Goal: Book appointment/travel/reservation

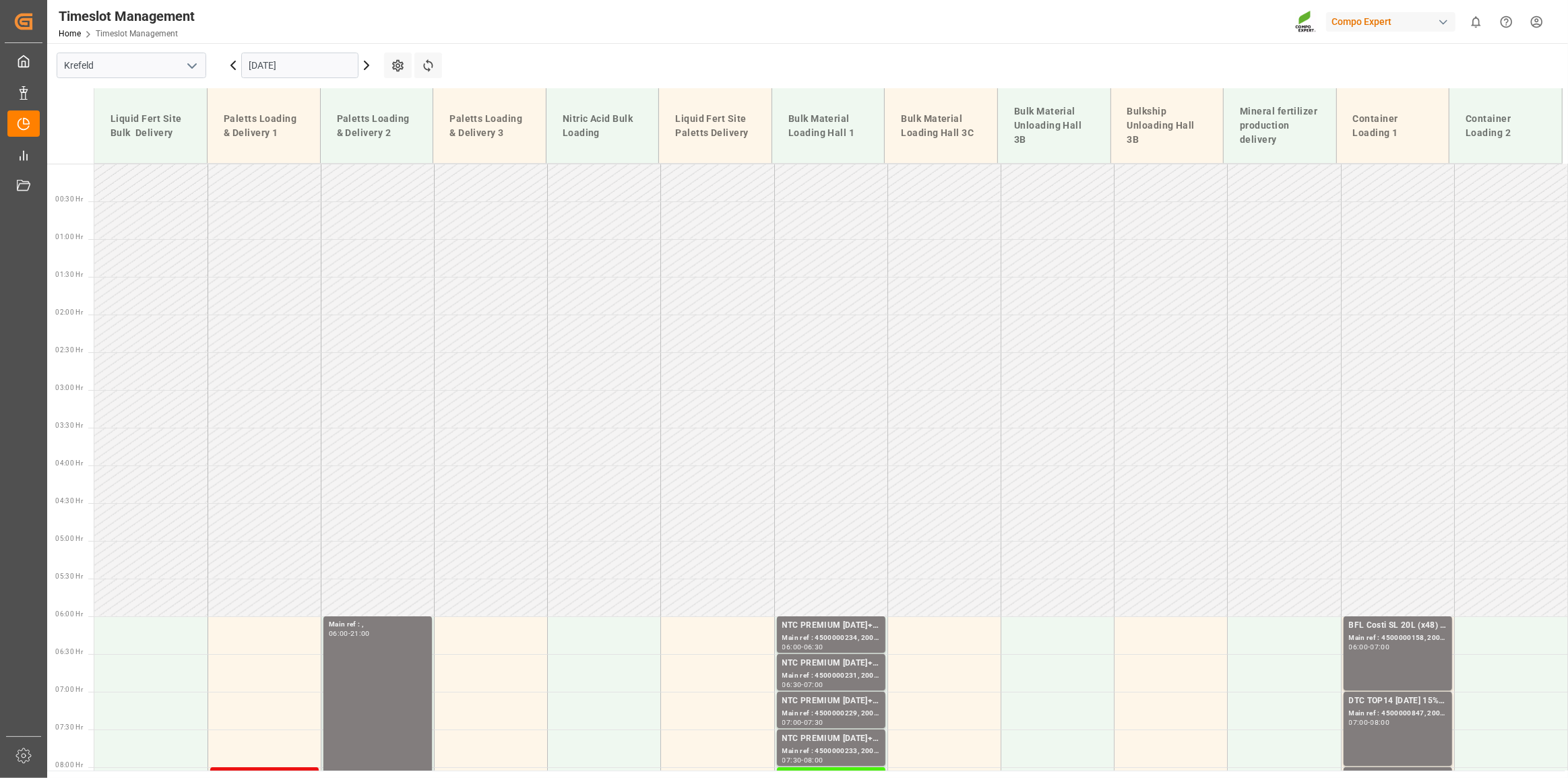
scroll to position [406, 0]
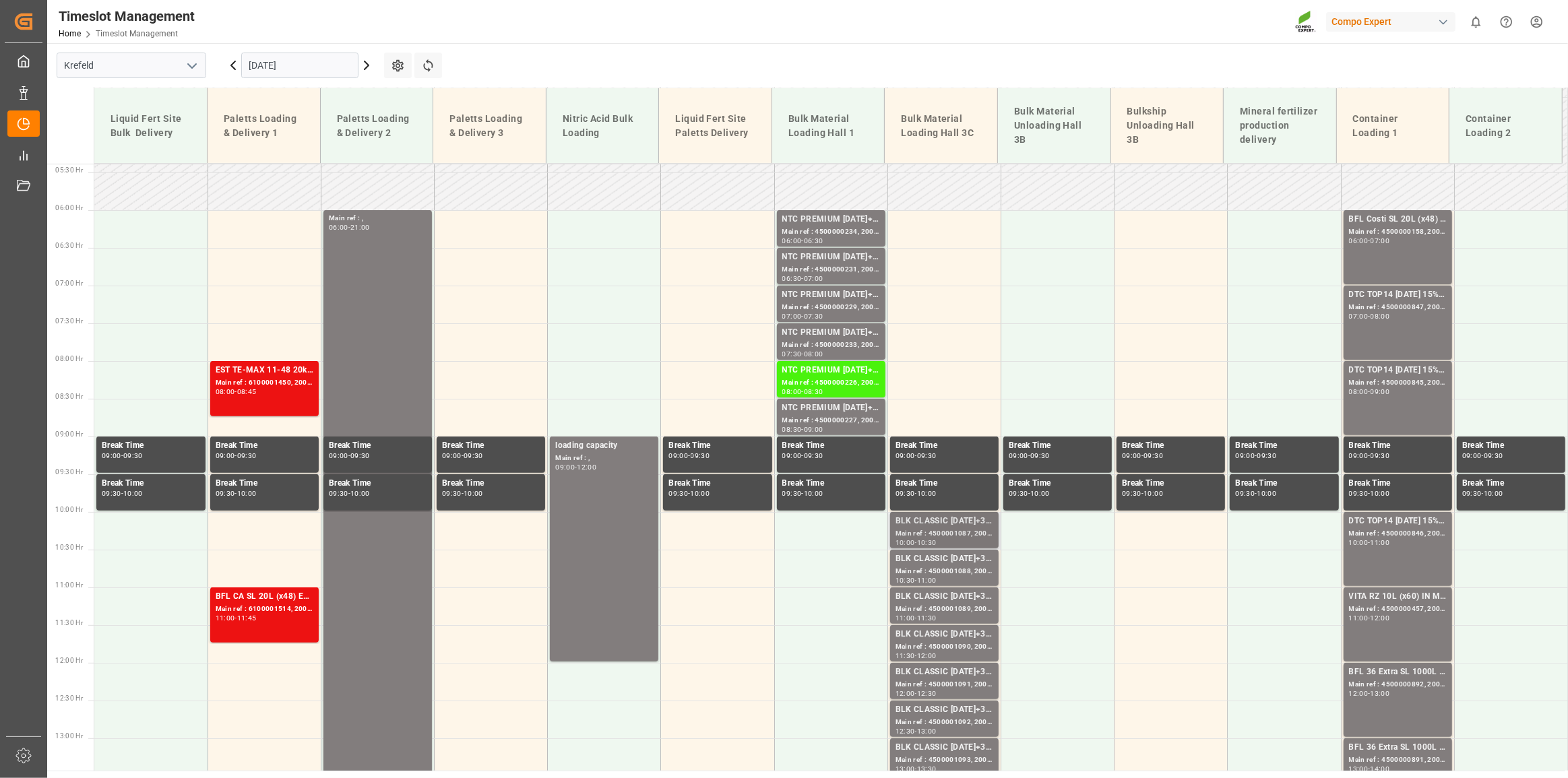
click at [930, 531] on div "Main ref : 4500001087, 2000001076" at bounding box center [944, 534] width 98 height 12
click at [929, 558] on div "BLK CLASSIC [DATE]+3+TE BULK" at bounding box center [944, 559] width 98 height 14
click at [931, 544] on div "10:30" at bounding box center [926, 543] width 19 height 6
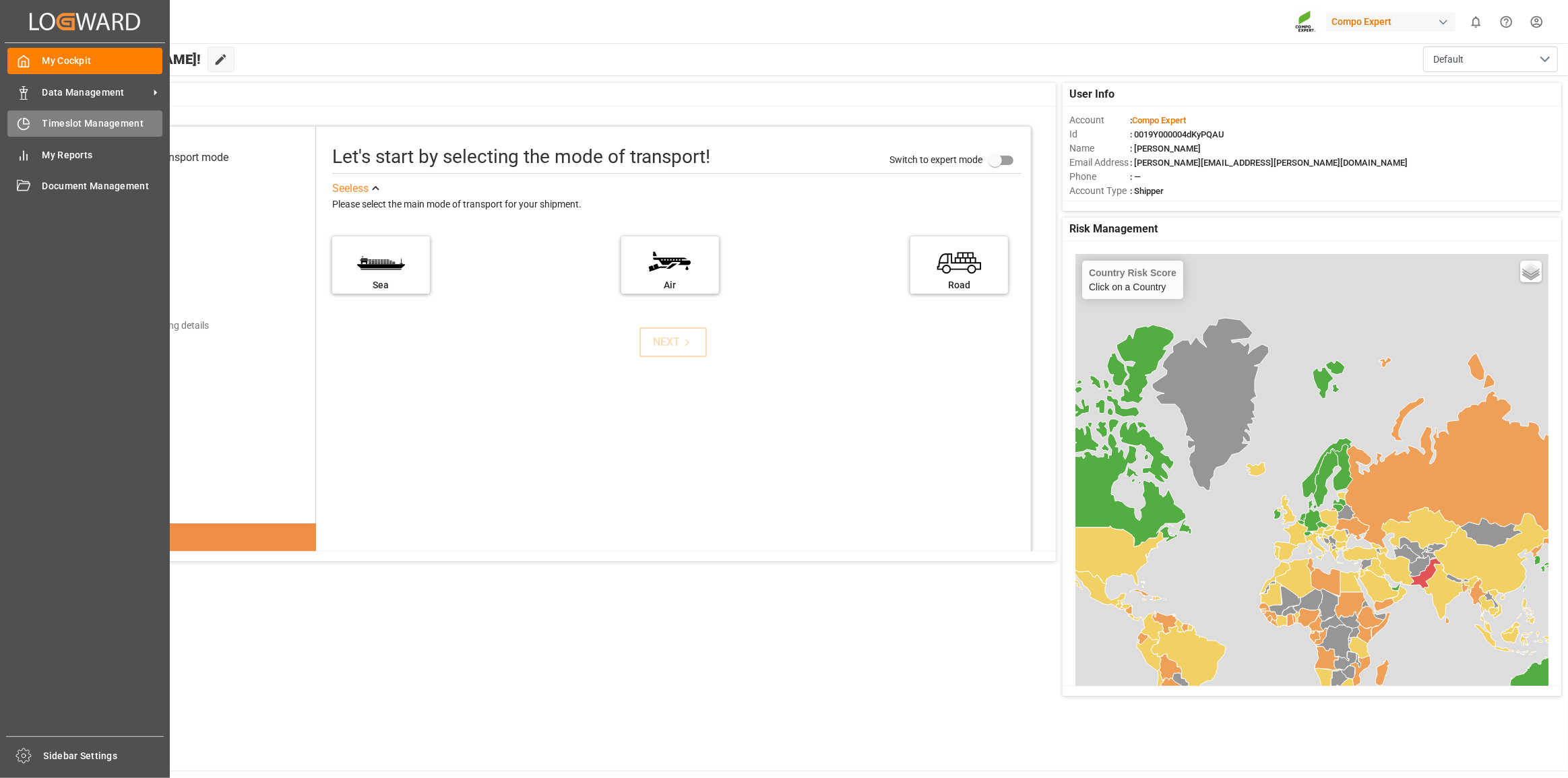
click at [27, 131] on icon at bounding box center [23, 124] width 14 height 14
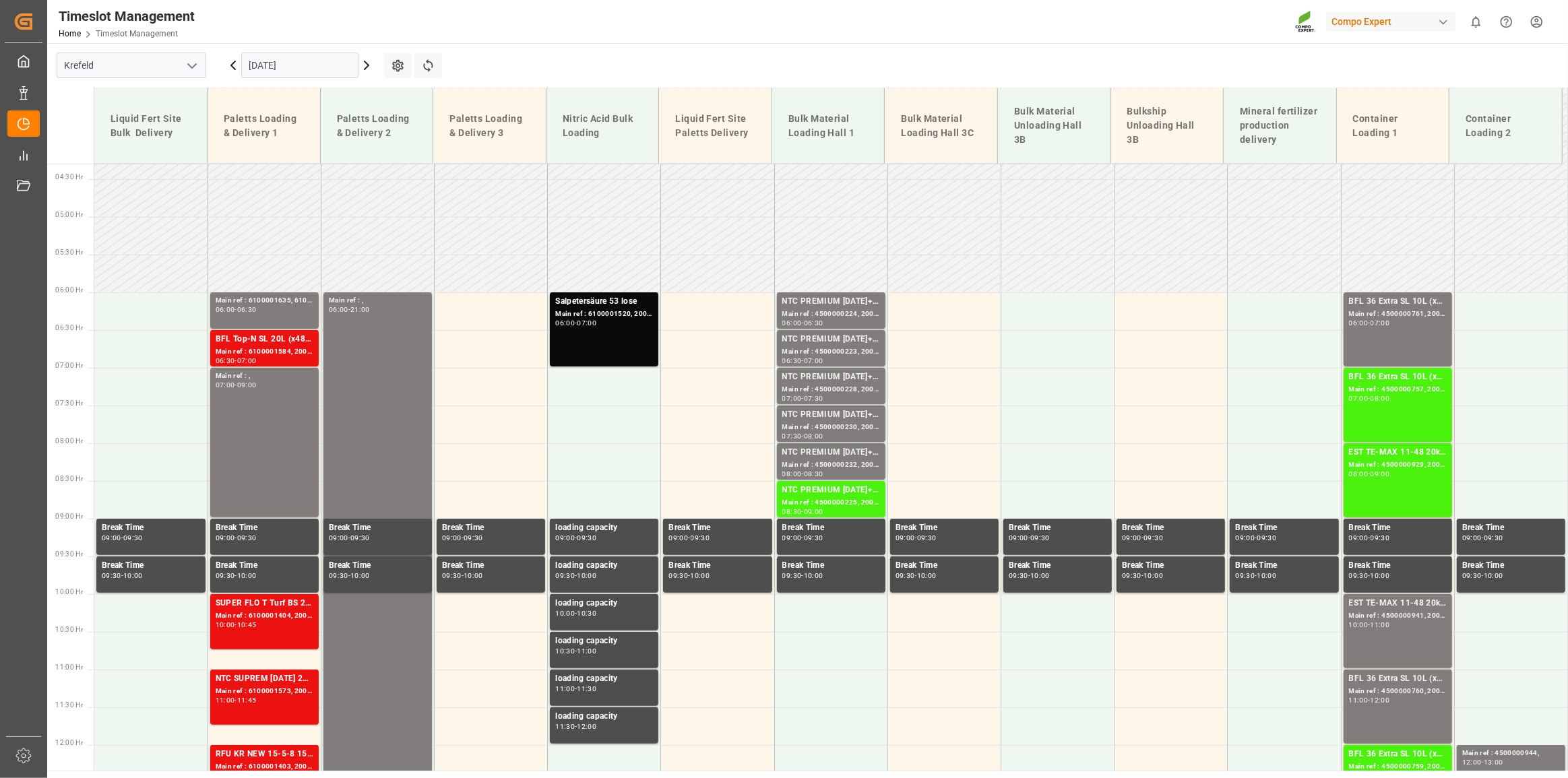
click at [271, 71] on input "[DATE]" at bounding box center [299, 65] width 117 height 26
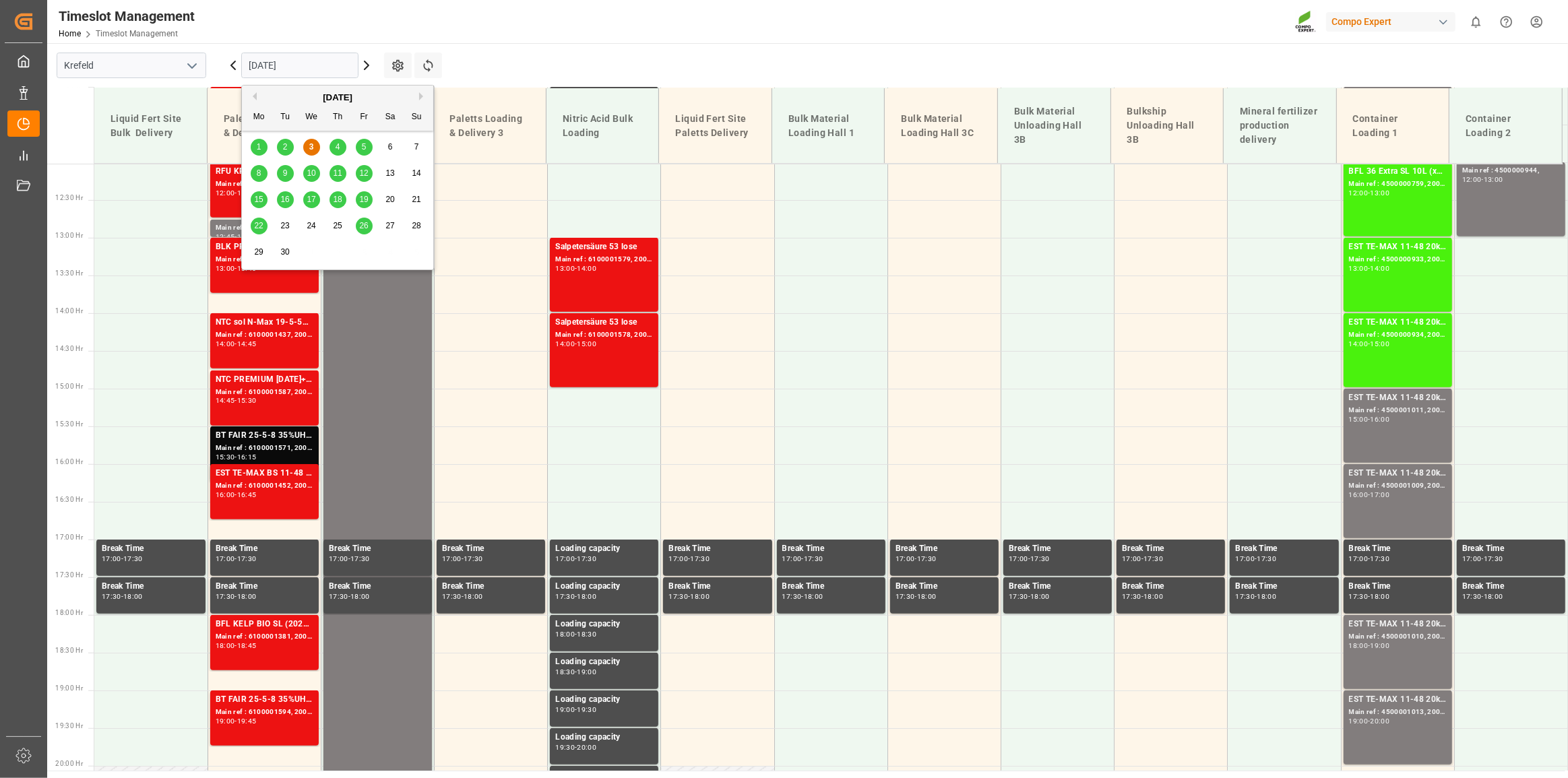
scroll to position [925, 0]
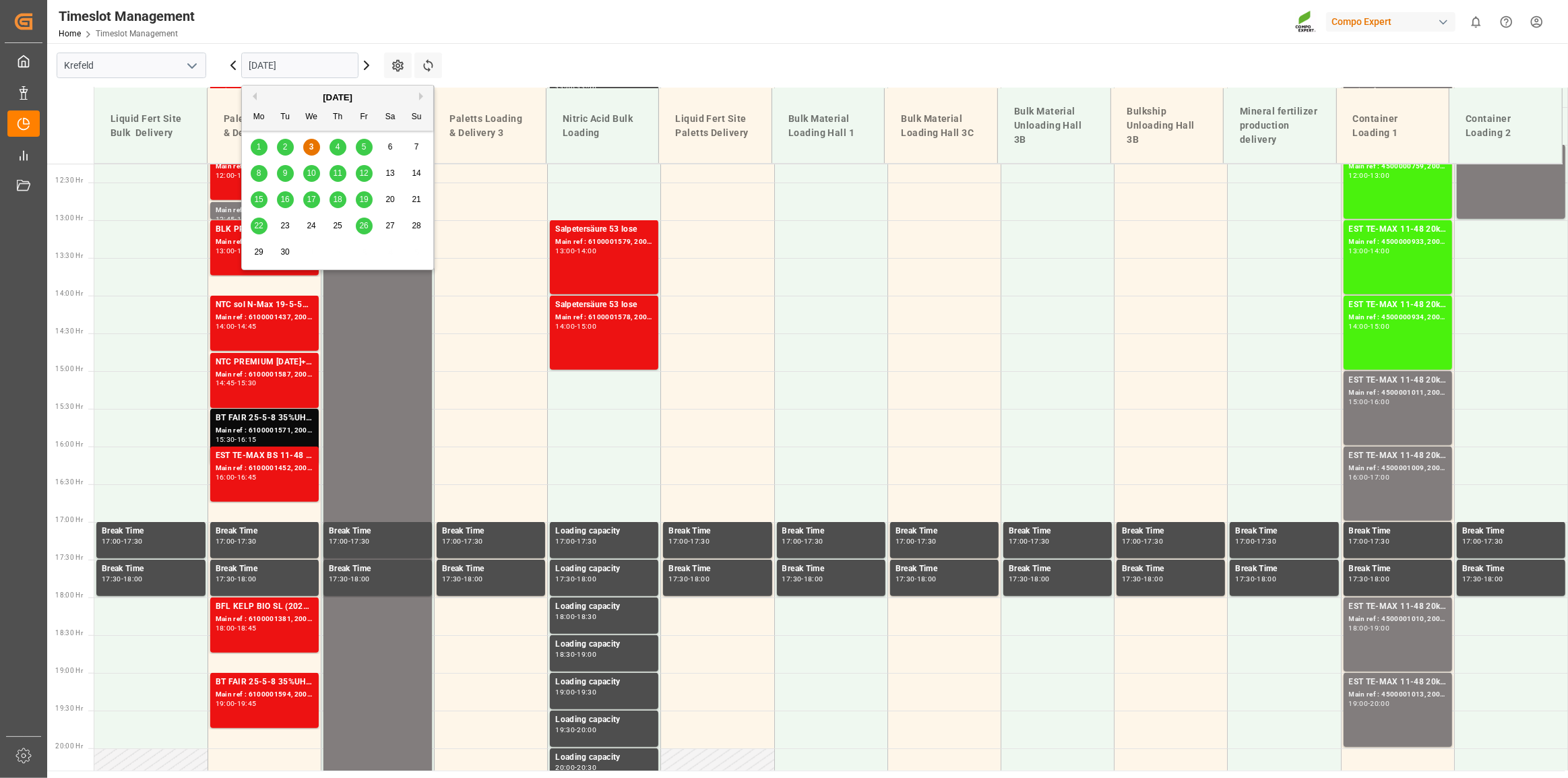
click at [336, 147] on span "4" at bounding box center [338, 147] width 5 height 9
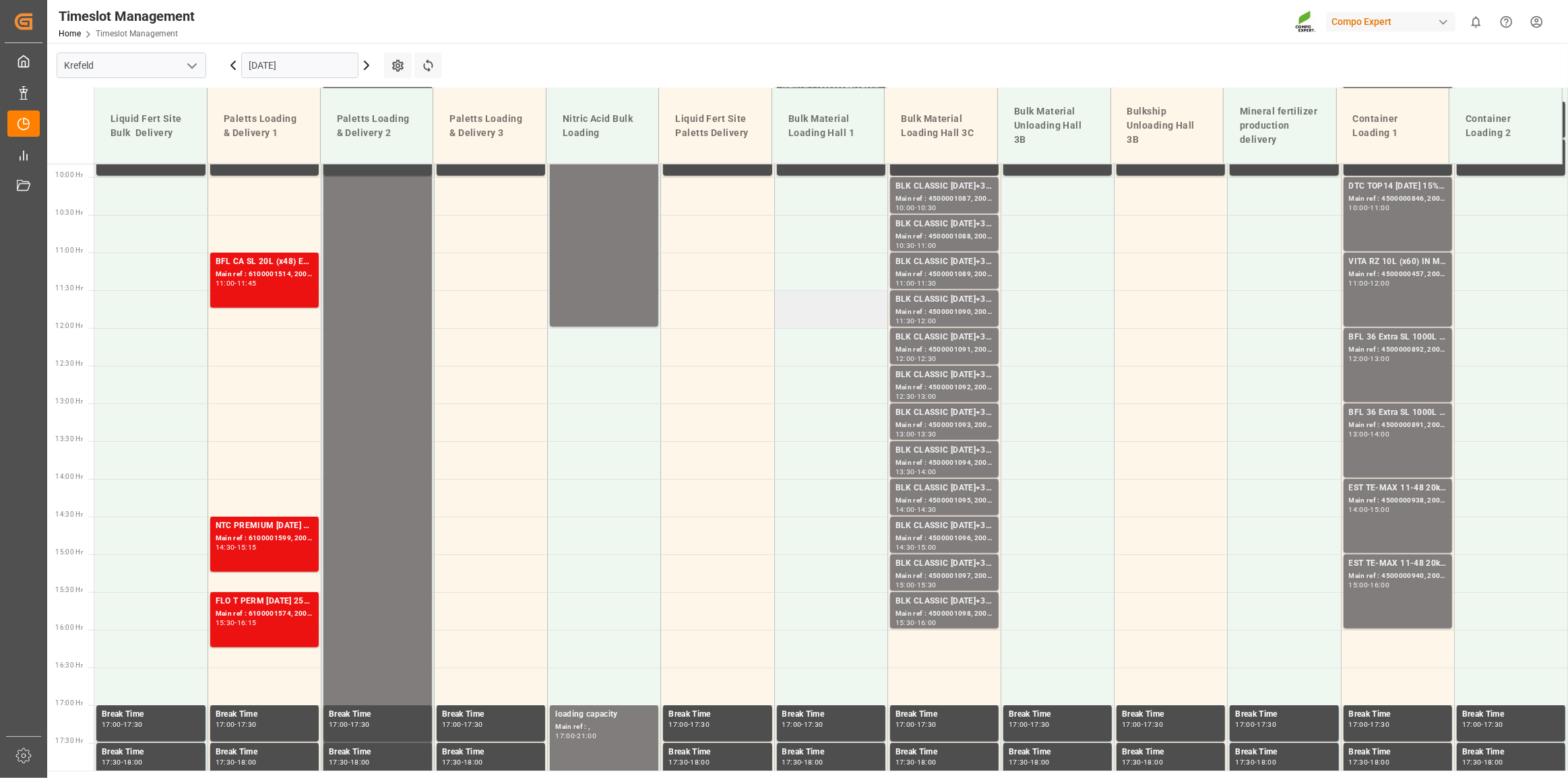
scroll to position [618, 0]
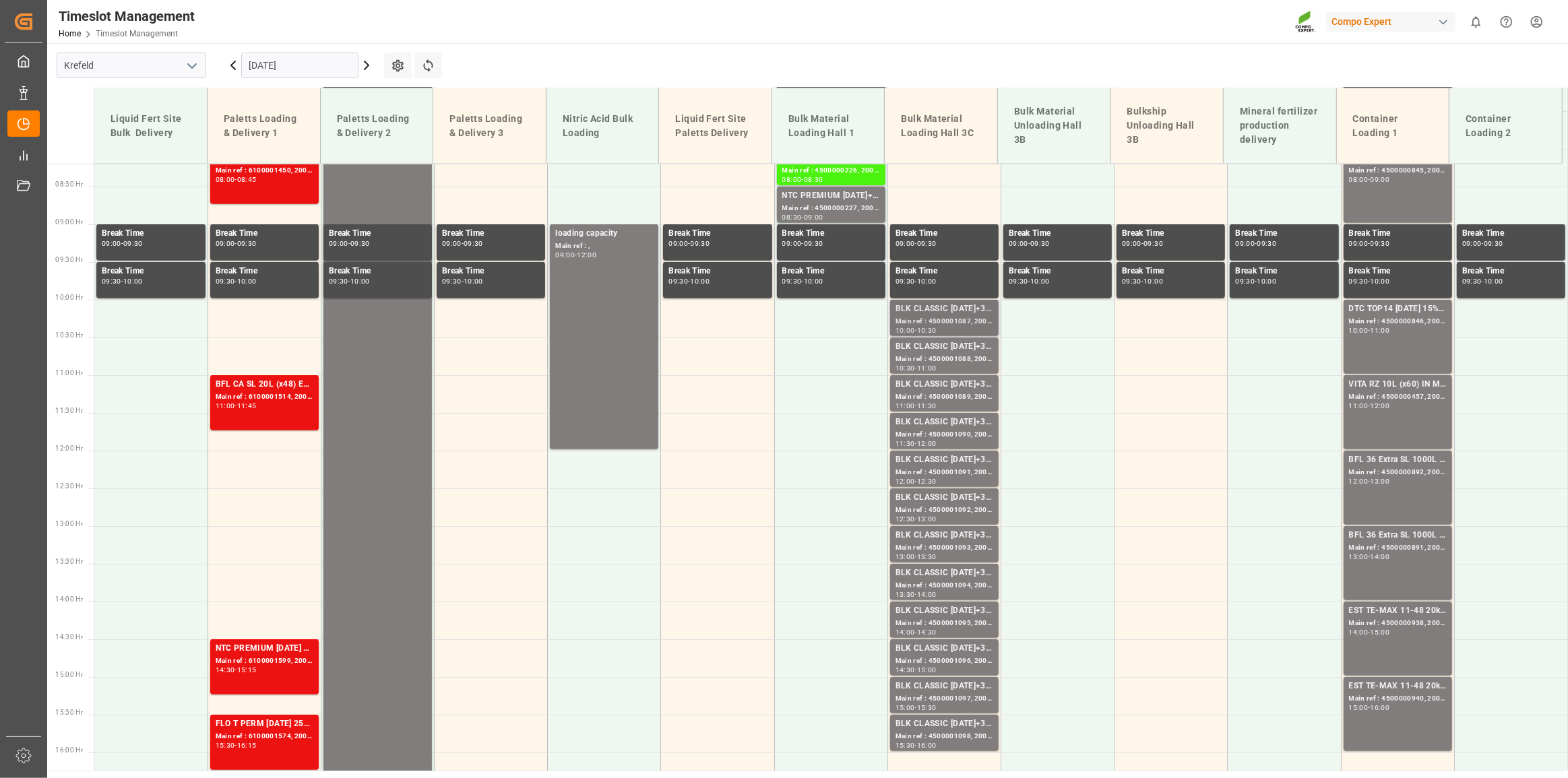
click at [931, 317] on div "Main ref : 4500001087, 2000001076" at bounding box center [944, 321] width 98 height 12
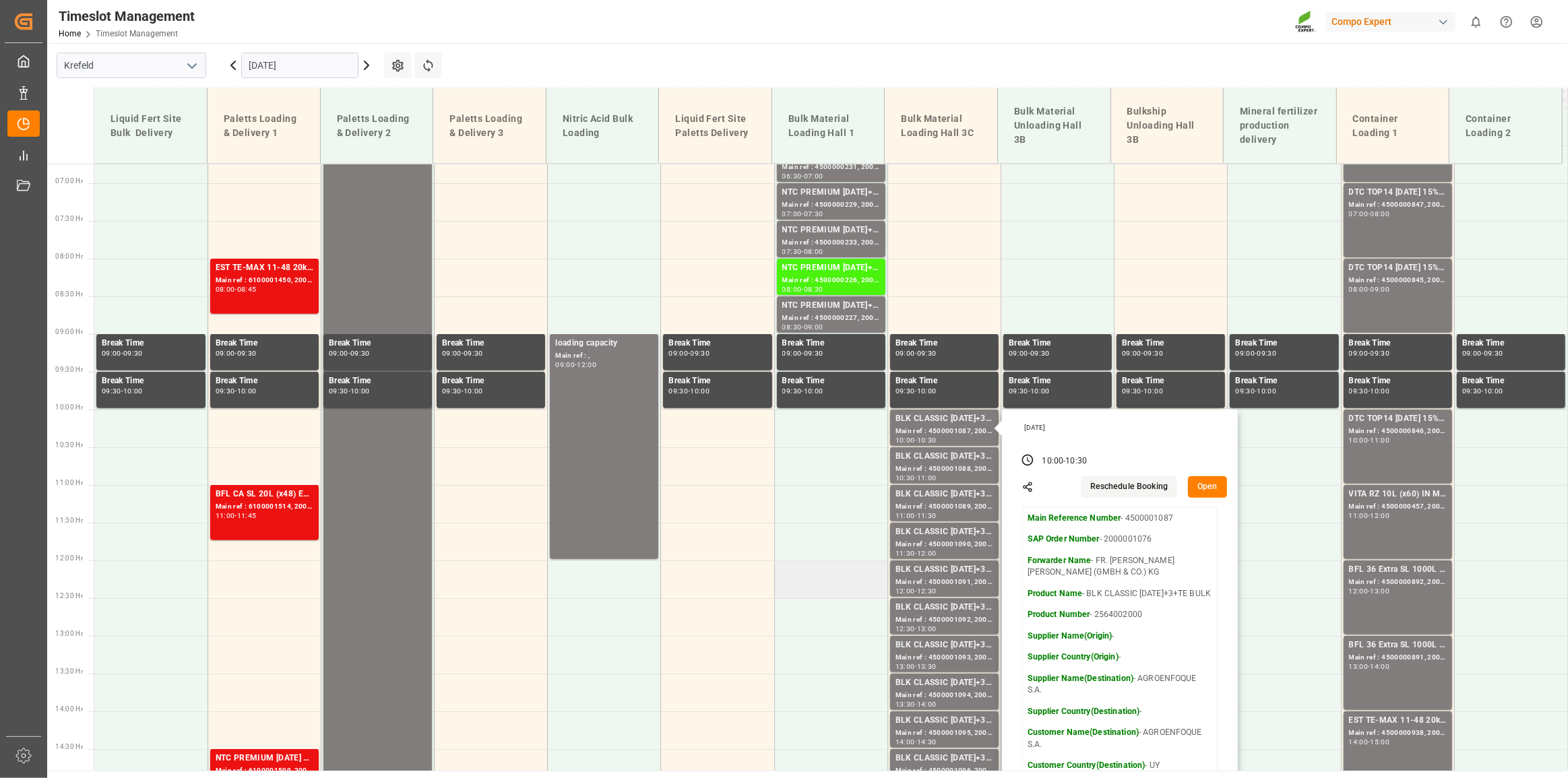
scroll to position [434, 0]
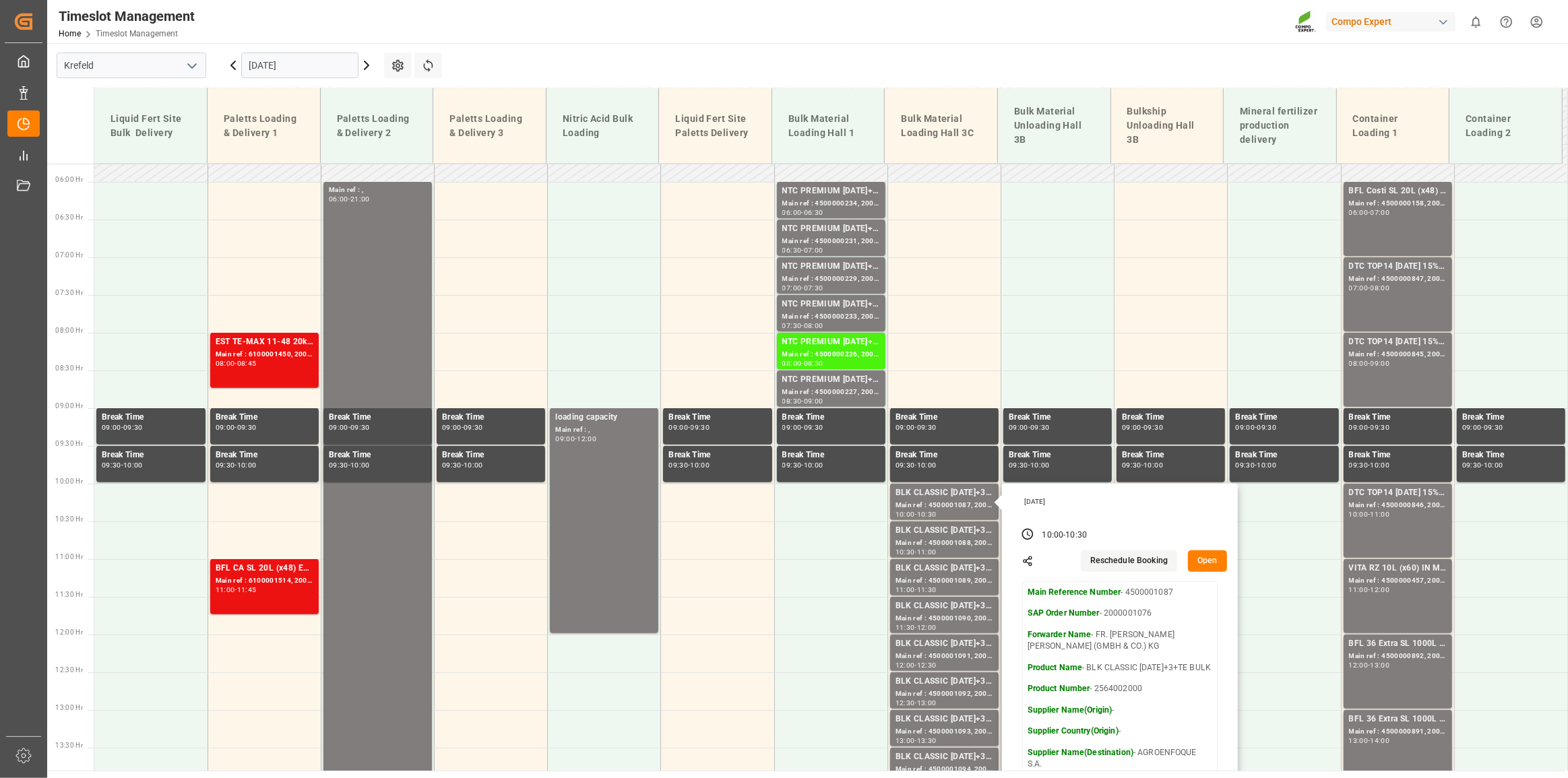
click at [1038, 60] on main "[GEOGRAPHIC_DATA] [DATE] Settings Refresh Time Slots Liquid Fert Site Bulk Deli…" at bounding box center [806, 407] width 1518 height 728
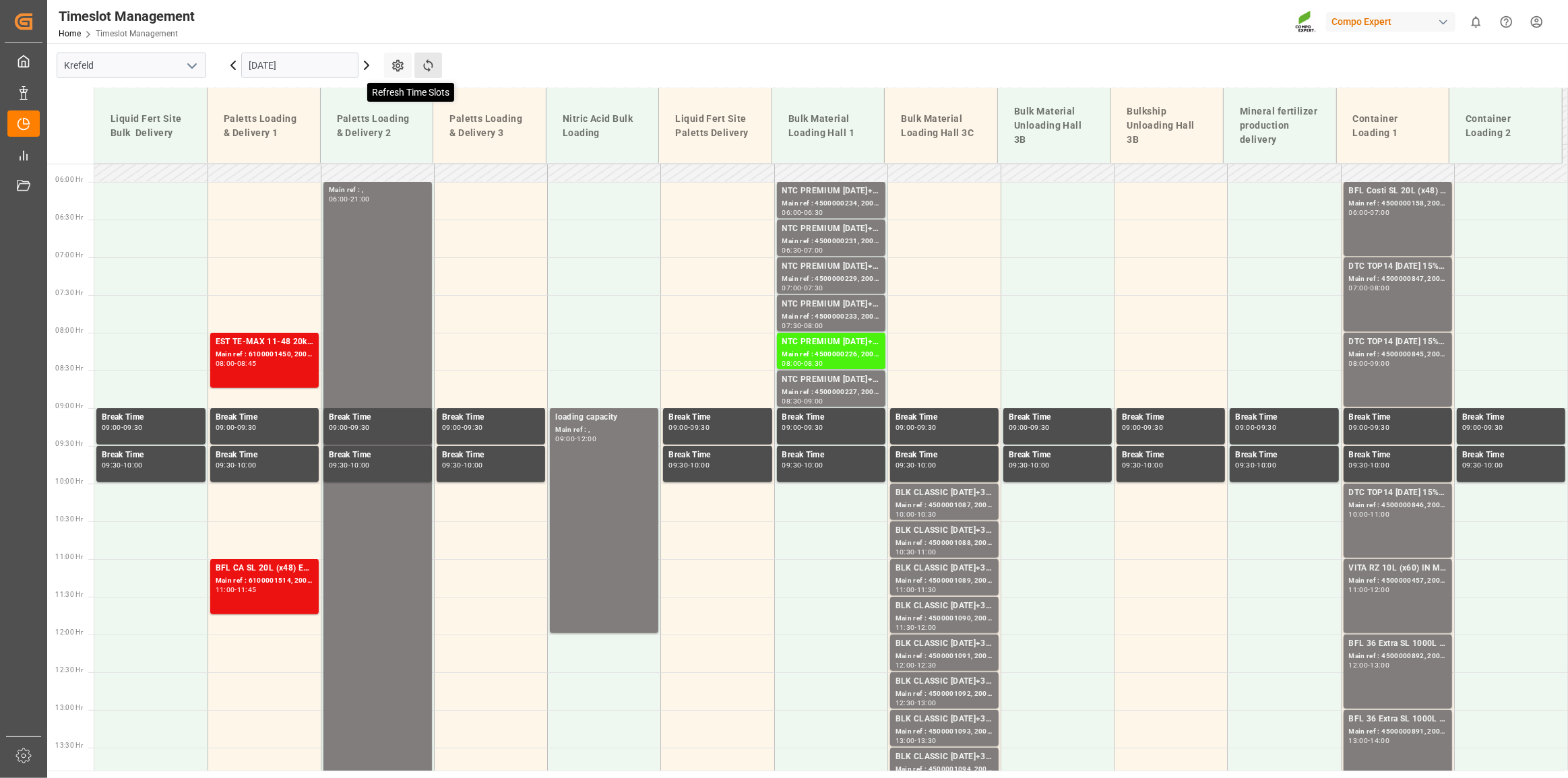
click at [432, 68] on icon at bounding box center [427, 65] width 9 height 13
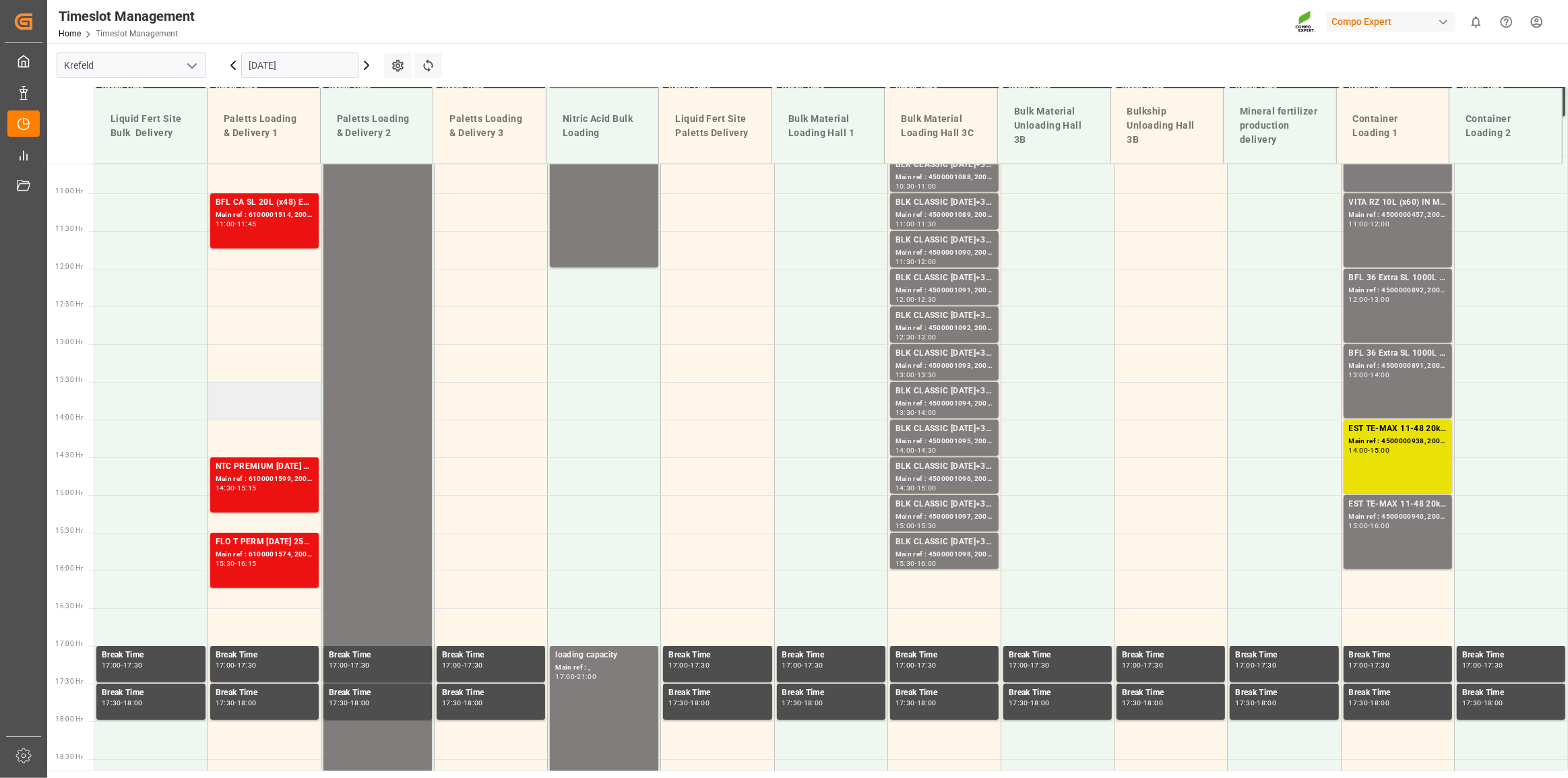
scroll to position [802, 0]
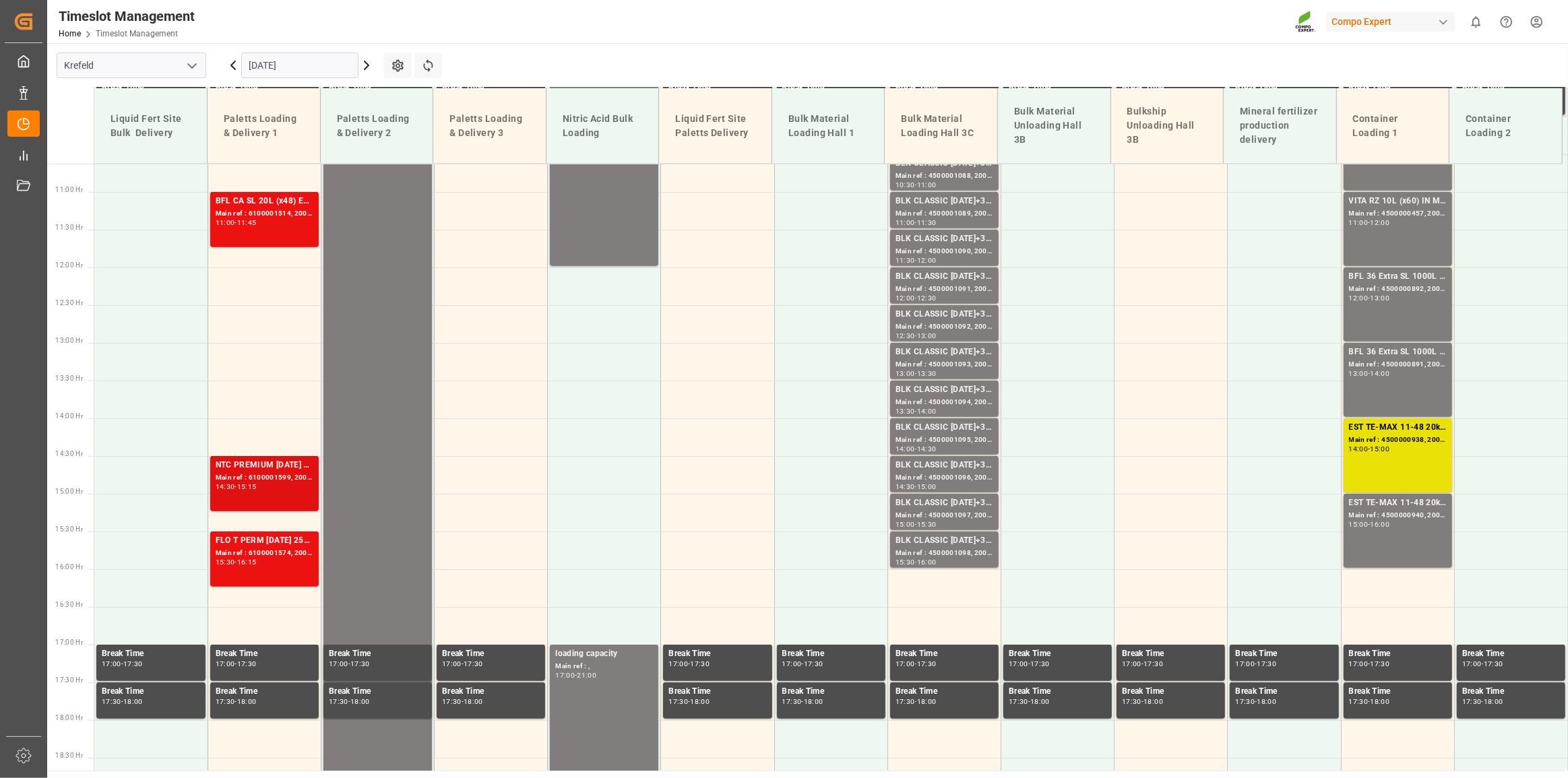
click at [257, 479] on div "Main ref : 6100001599, 2000001294 2000000712;2000000421;2000001294" at bounding box center [265, 478] width 98 height 12
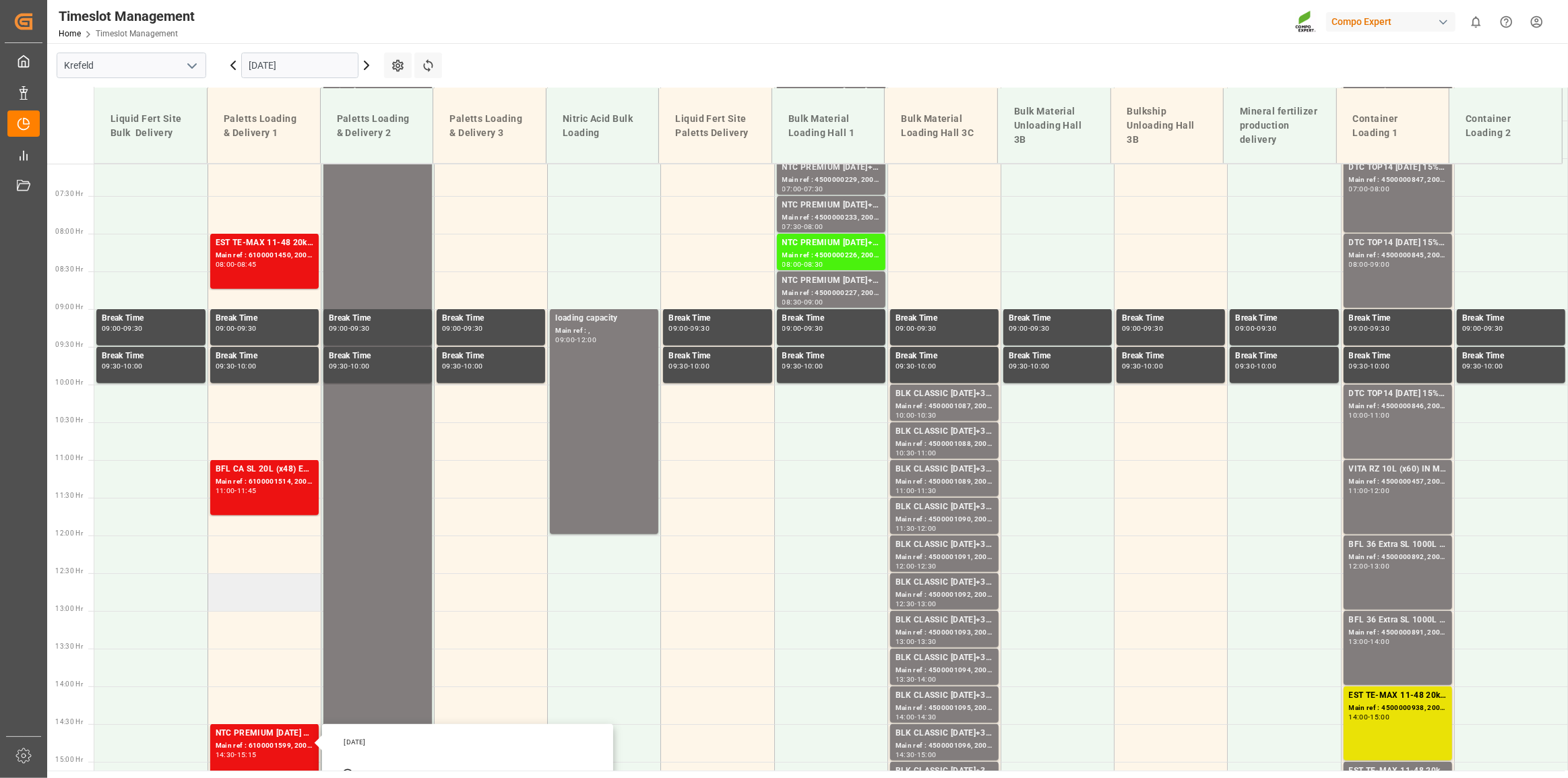
scroll to position [434, 0]
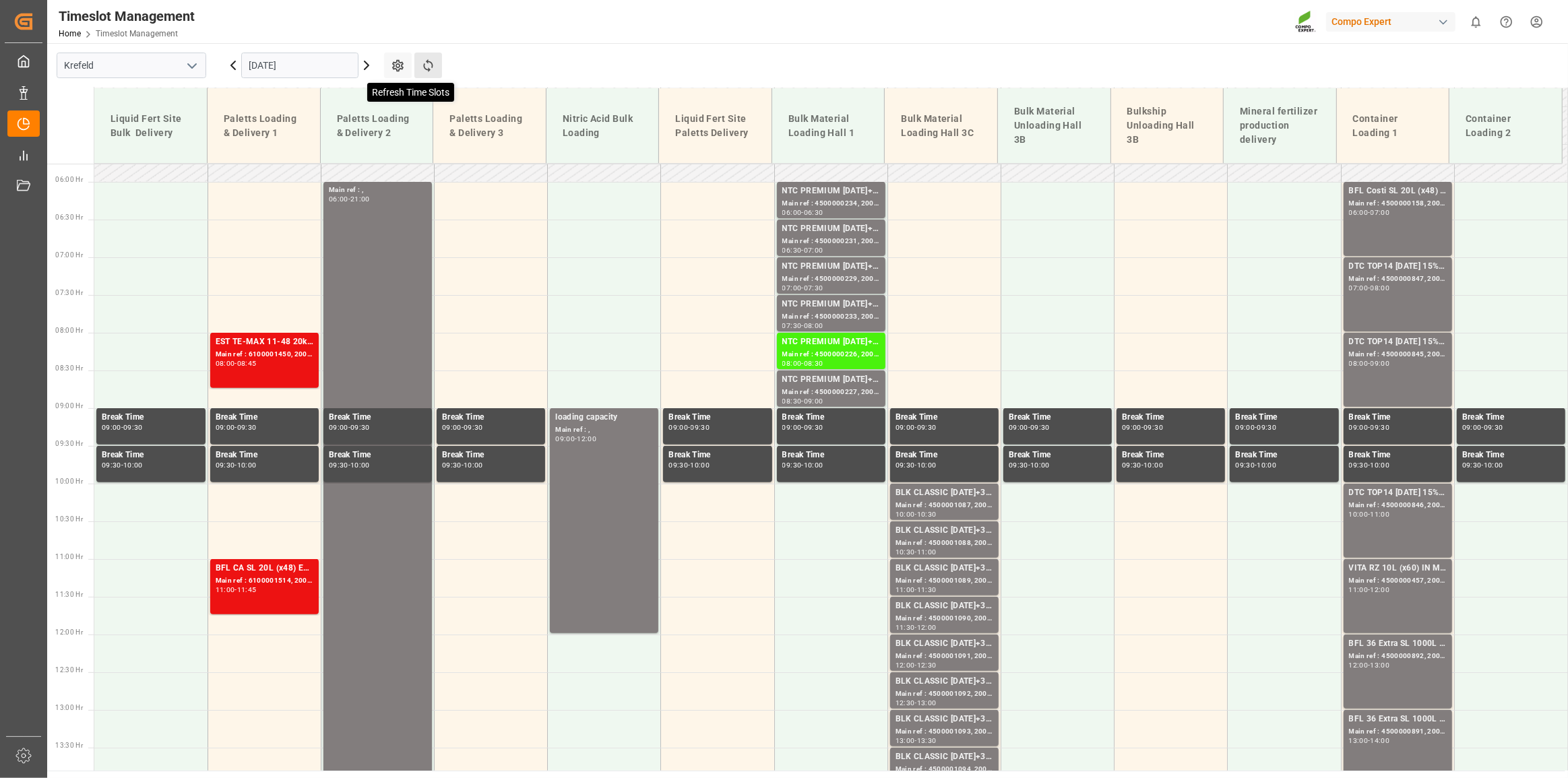
click at [434, 65] on icon at bounding box center [429, 66] width 14 height 14
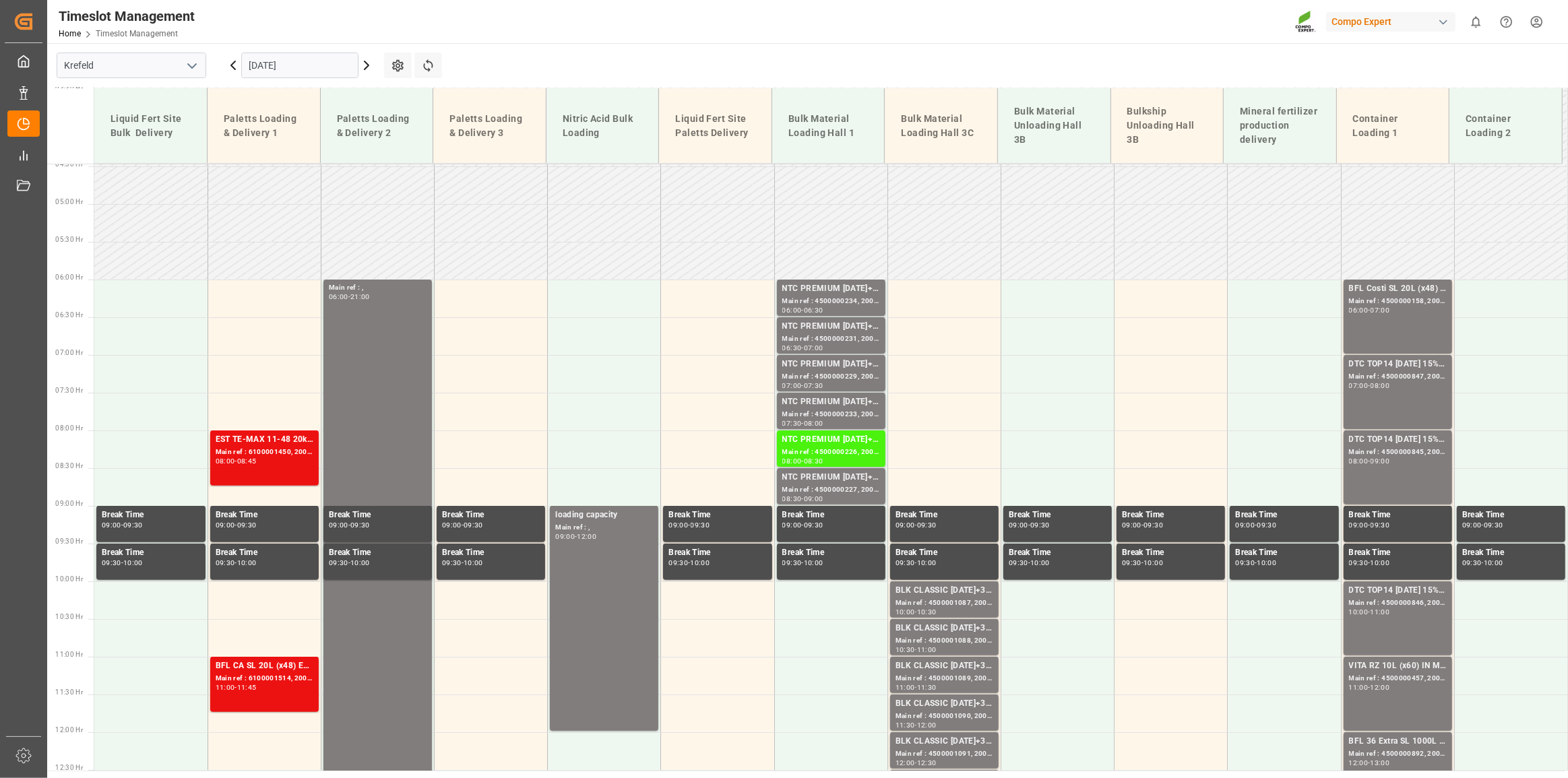
scroll to position [326, 0]
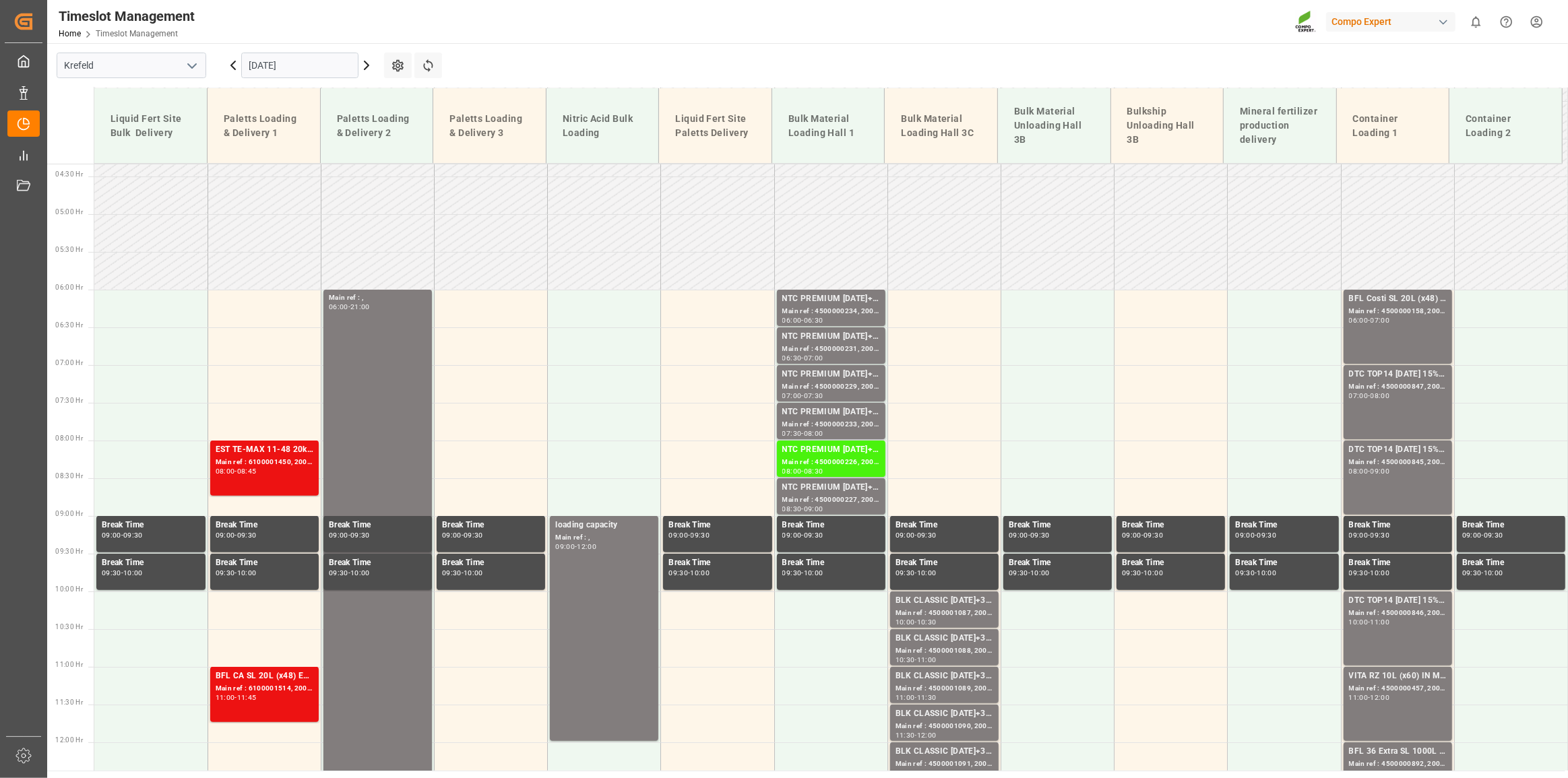
click at [300, 63] on input "[DATE]" at bounding box center [299, 65] width 117 height 26
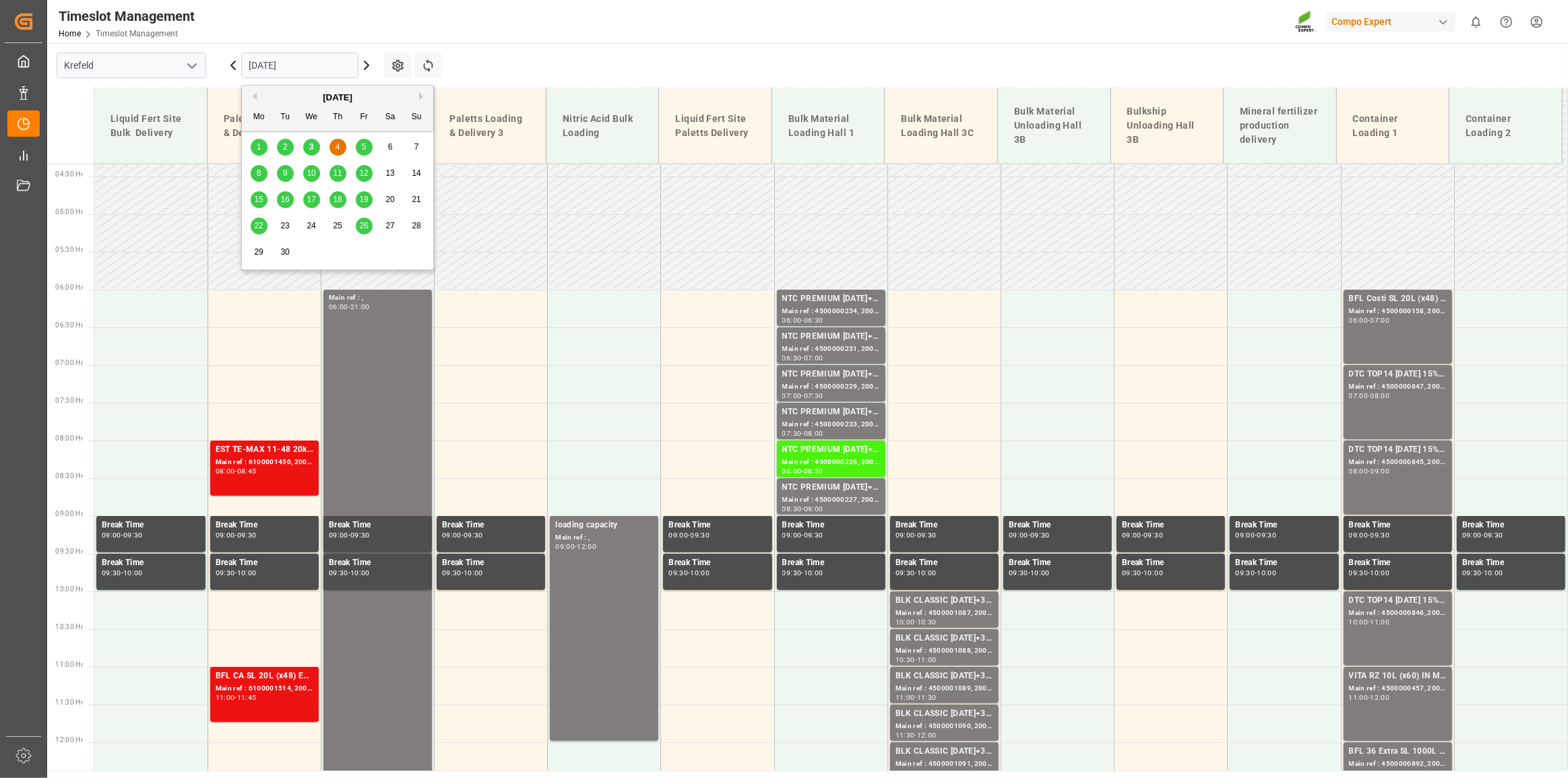
click at [363, 148] on span "5" at bounding box center [364, 147] width 5 height 9
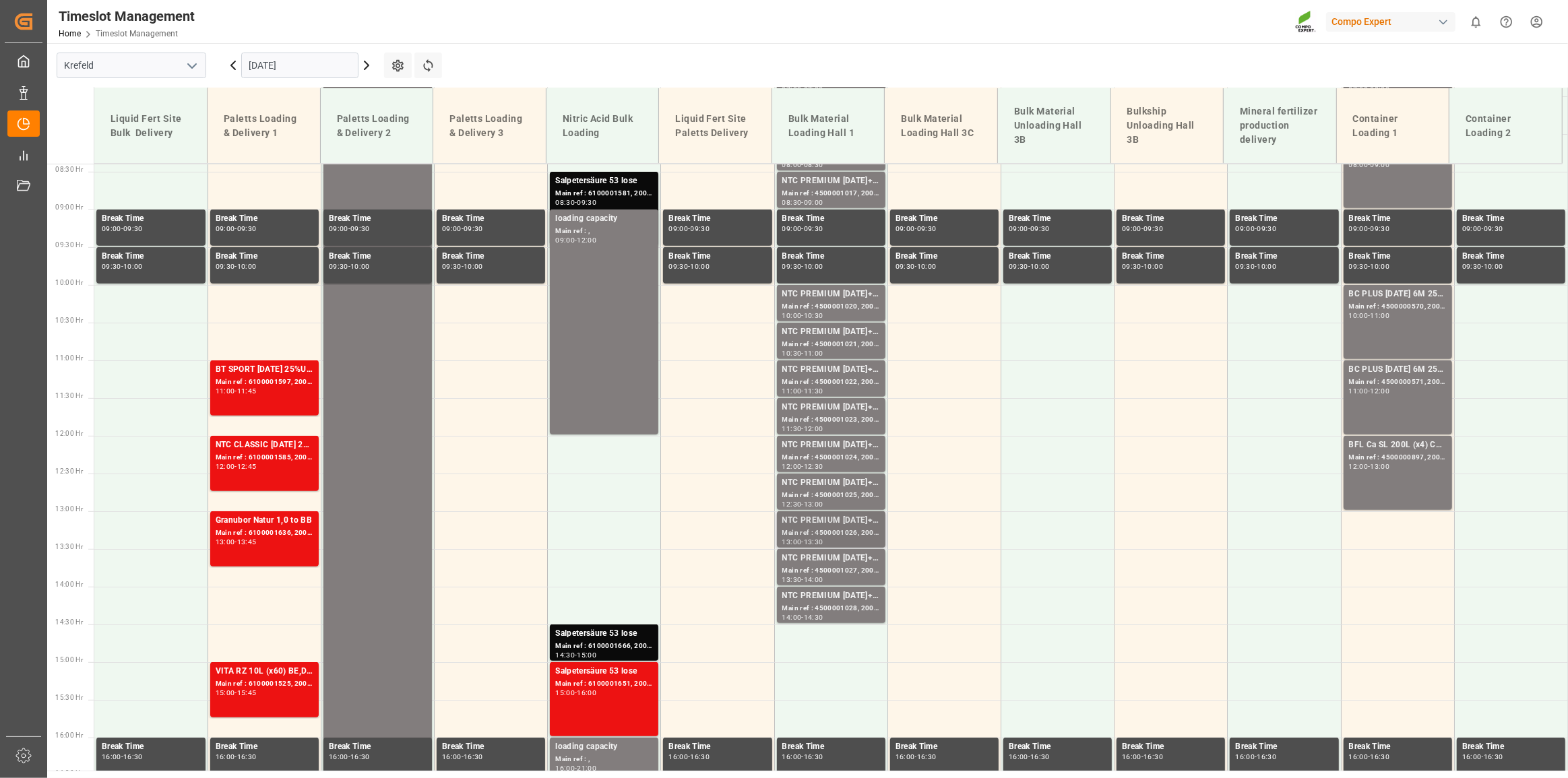
scroll to position [388, 0]
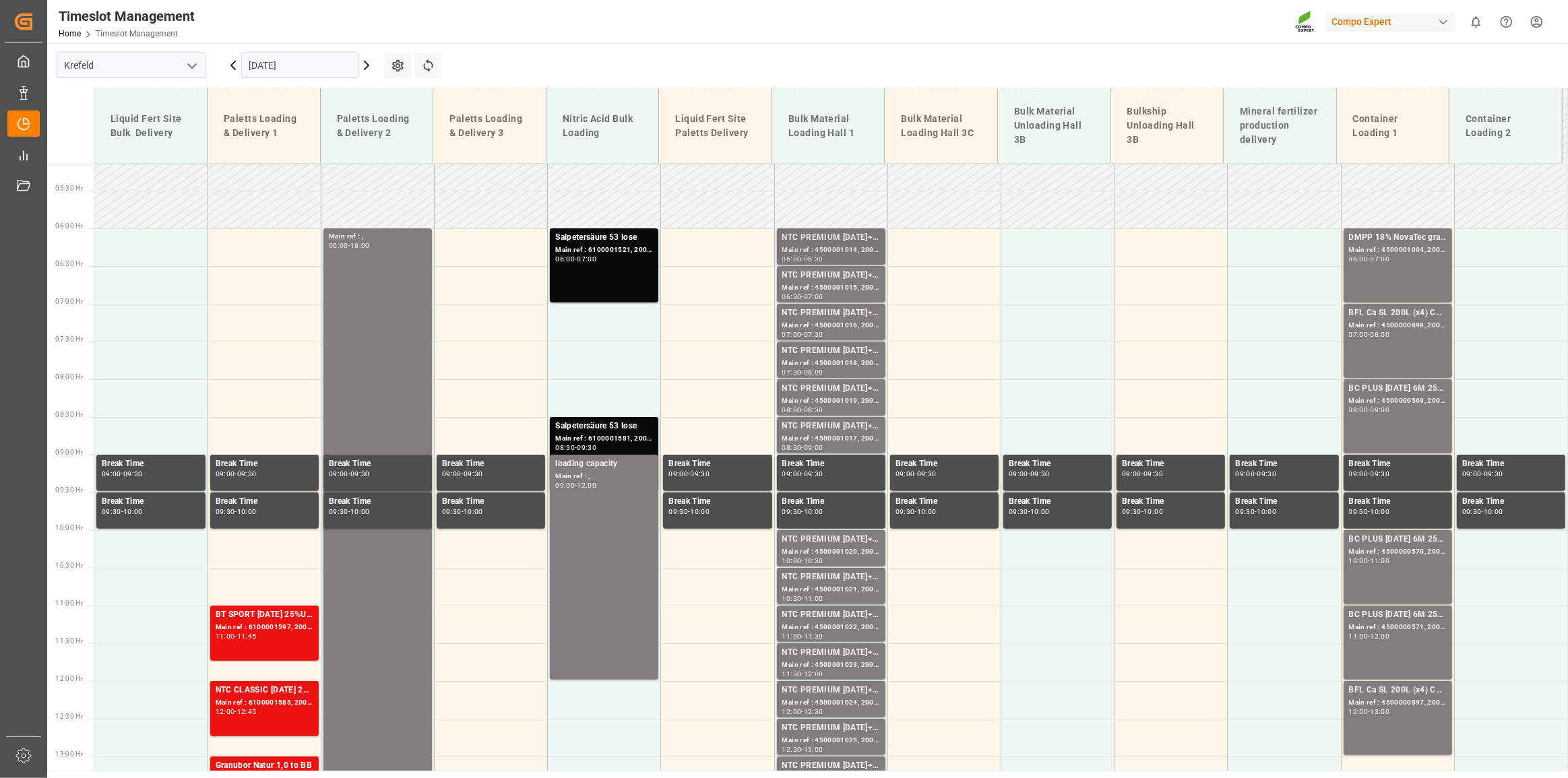
click at [817, 251] on div "Main ref : 4500001014, 2000001045" at bounding box center [831, 250] width 98 height 12
click at [811, 251] on div "Main ref : 4500001014, 2000001045" at bounding box center [831, 250] width 98 height 12
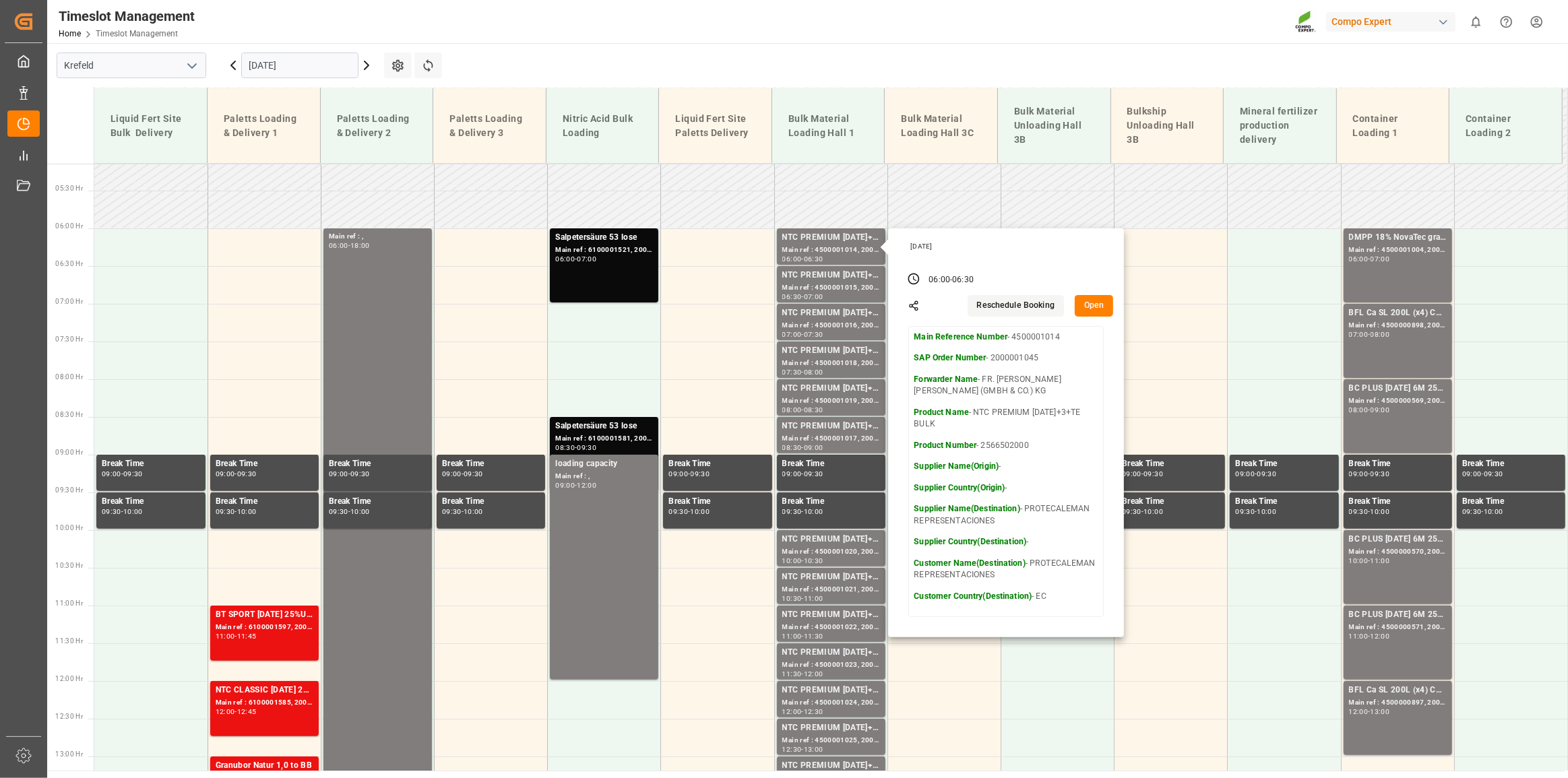
drag, startPoint x: 730, startPoint y: 75, endPoint x: 933, endPoint y: 104, distance: 205.1
click at [730, 75] on main "[GEOGRAPHIC_DATA] [DATE] Settings Refresh Time Slots Liquid Fert Site Bulk Deli…" at bounding box center [806, 407] width 1518 height 728
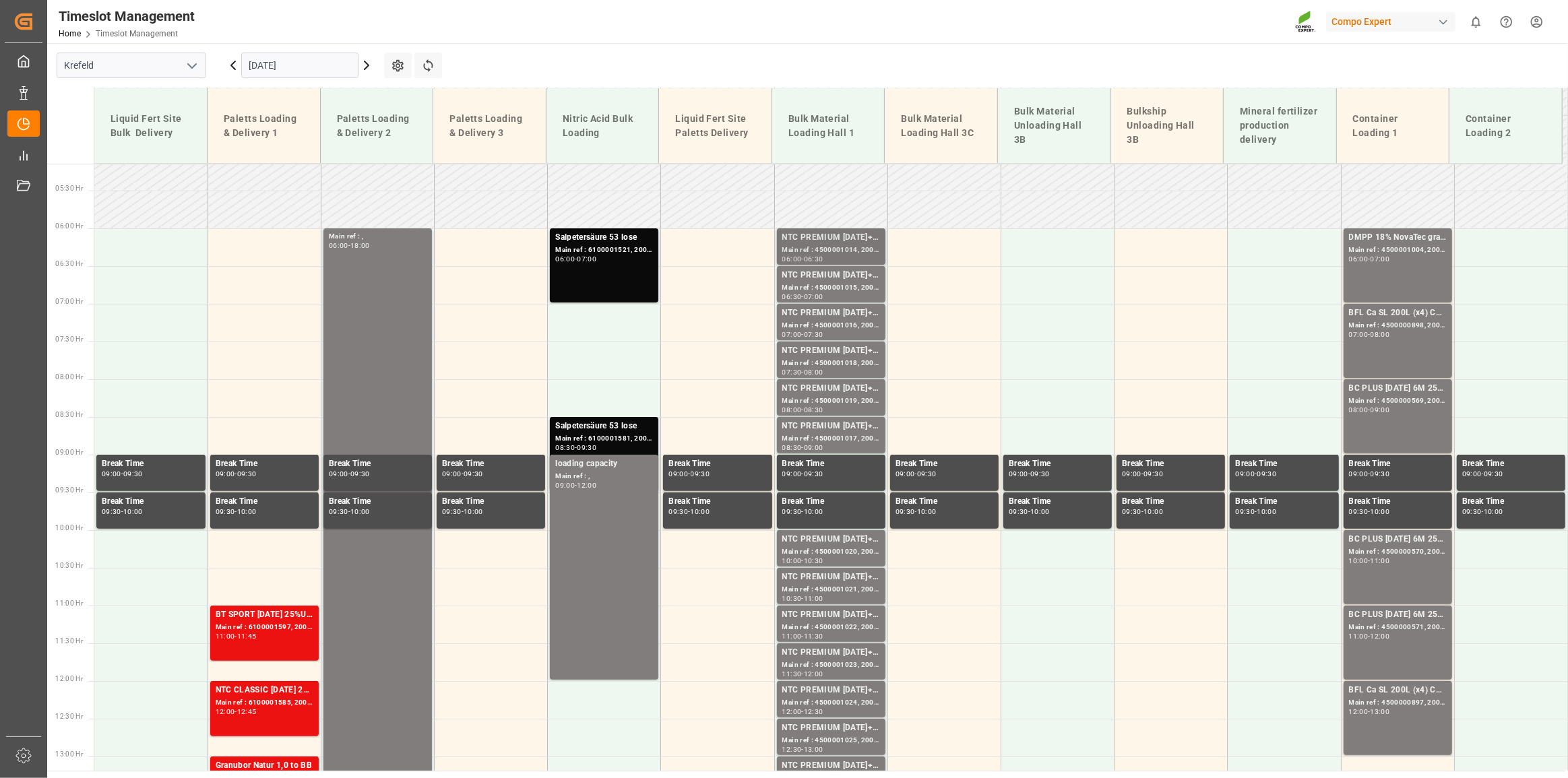
click at [813, 264] on div "NTC PREMIUM [DATE]+3+TE BULK Main ref : 4500001014, 2000001045 06:00 - 06:30" at bounding box center [831, 247] width 112 height 37
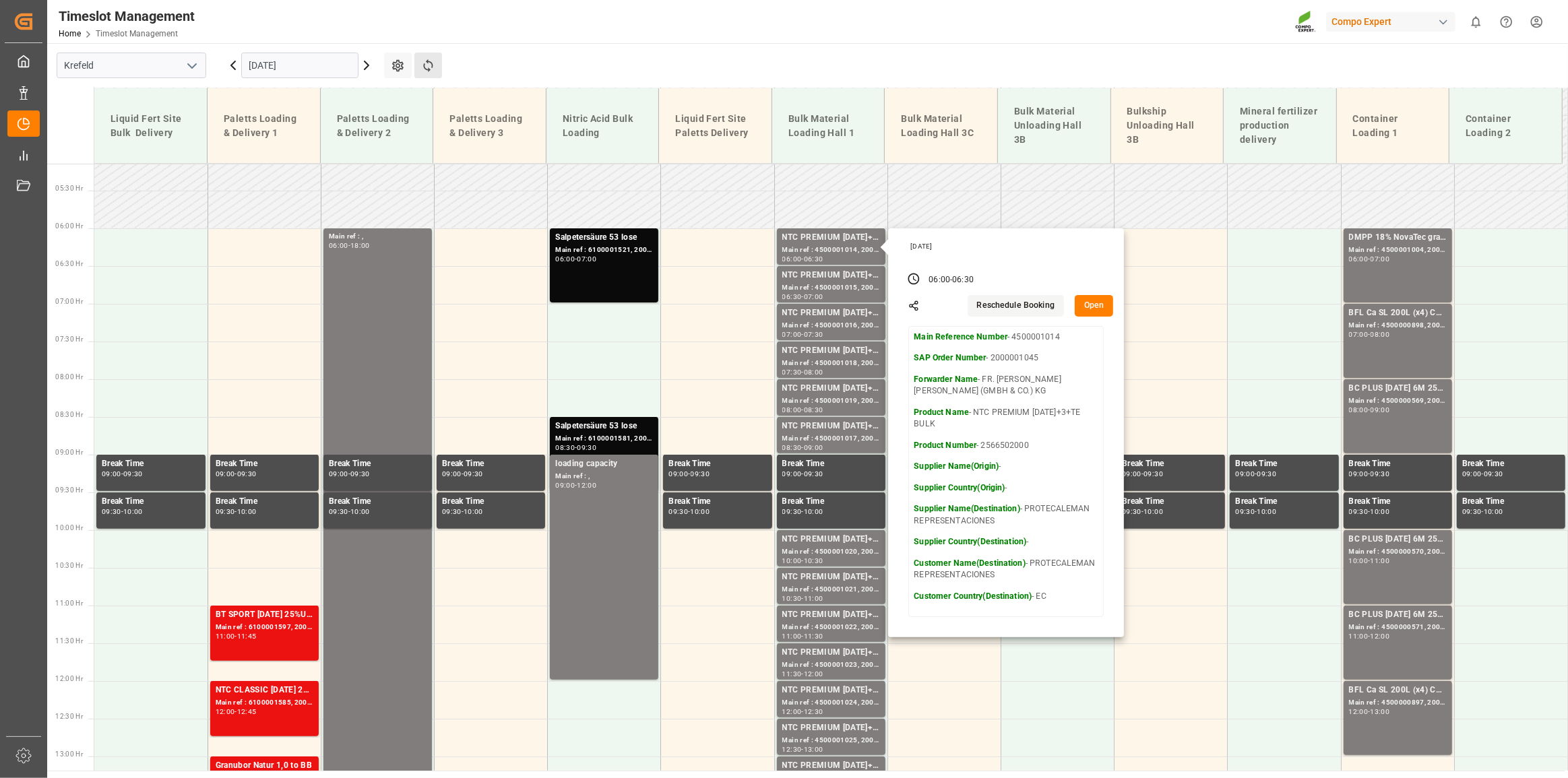
click at [436, 60] on button "Refresh Time Slots" at bounding box center [428, 65] width 27 height 26
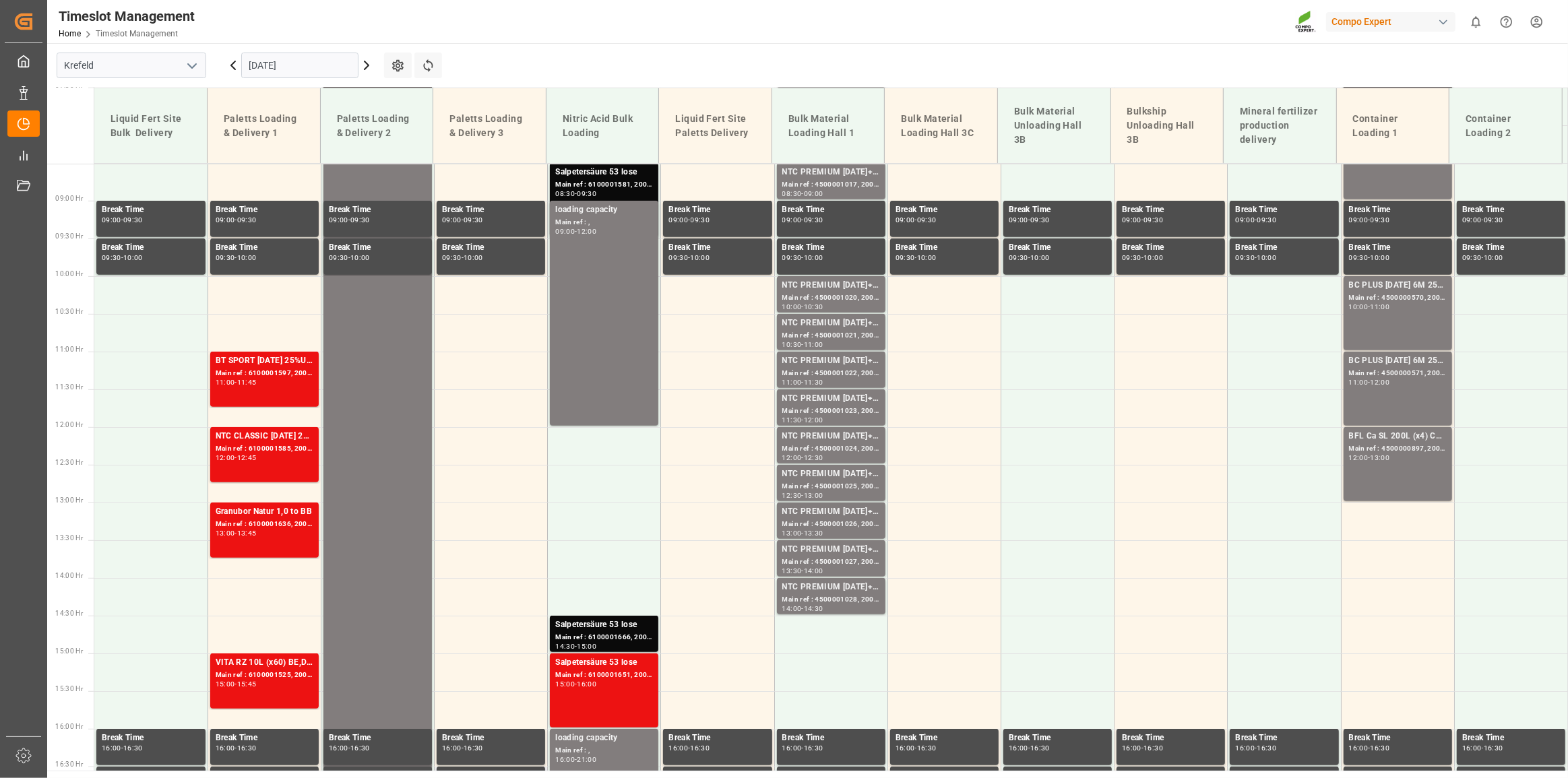
scroll to position [572, 0]
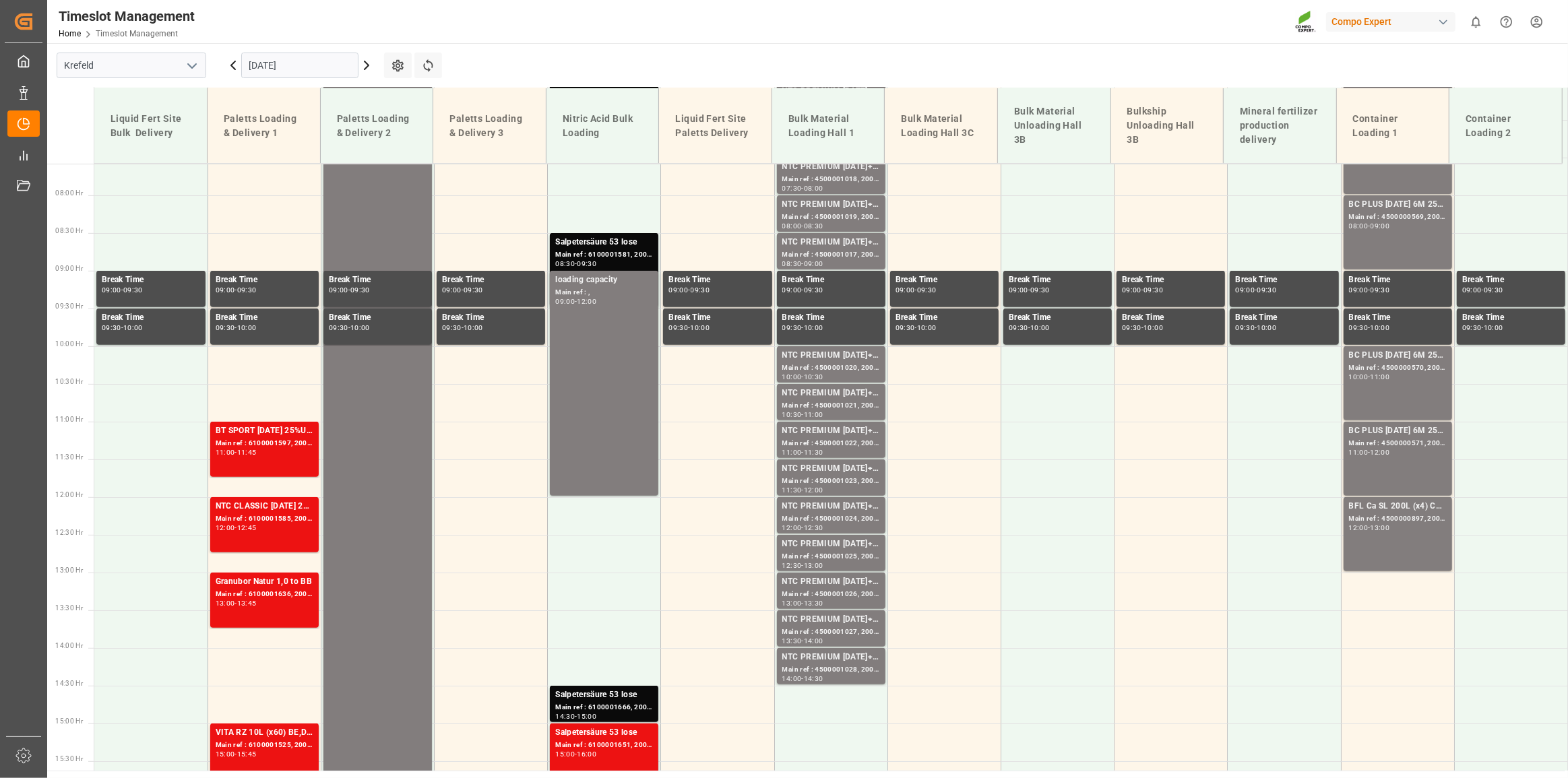
click at [324, 66] on input "[DATE]" at bounding box center [299, 65] width 117 height 26
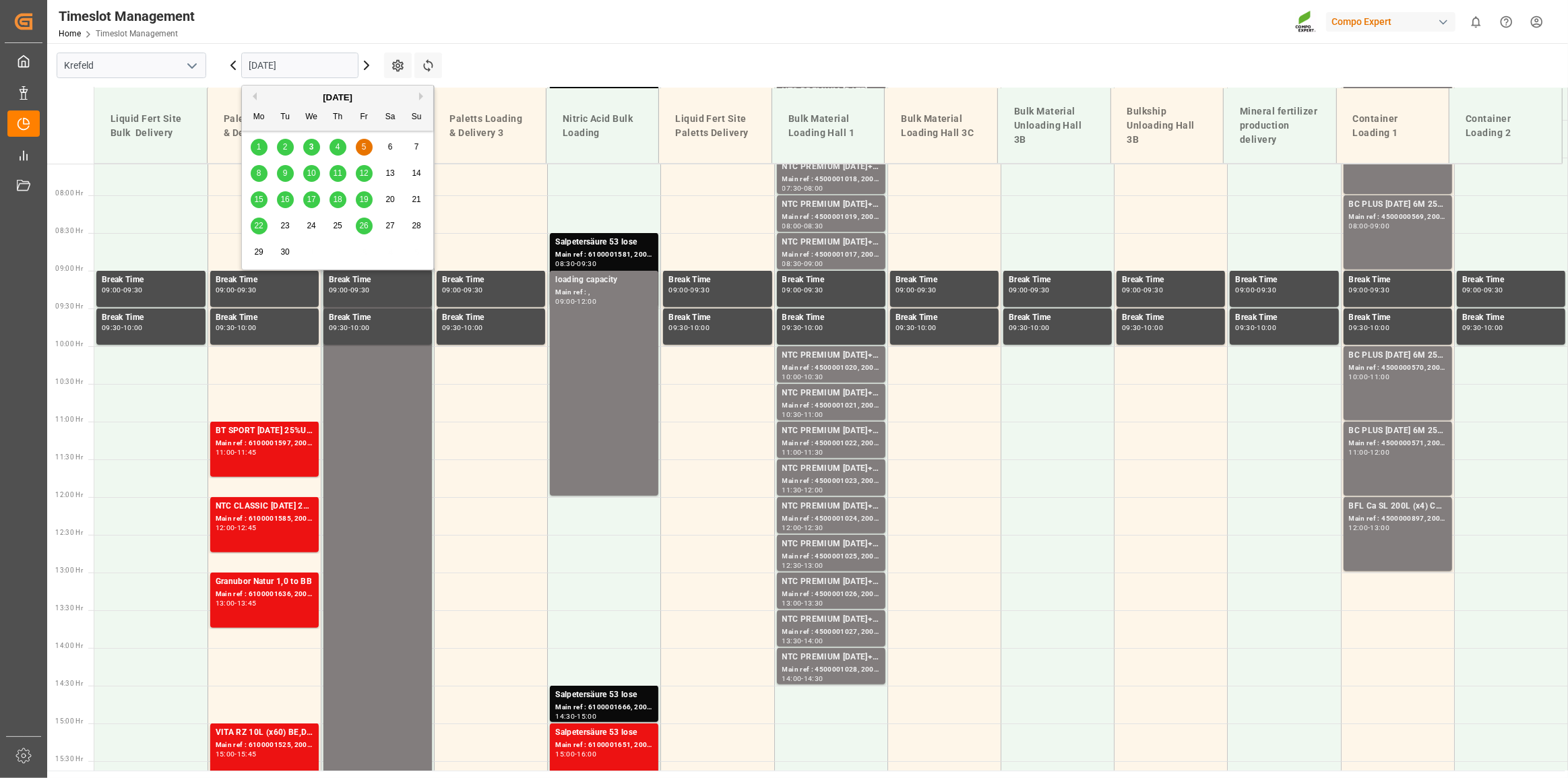
click at [347, 149] on div "1 2 3 4 5 6 7" at bounding box center [338, 147] width 184 height 27
click at [341, 145] on div "4" at bounding box center [337, 147] width 17 height 16
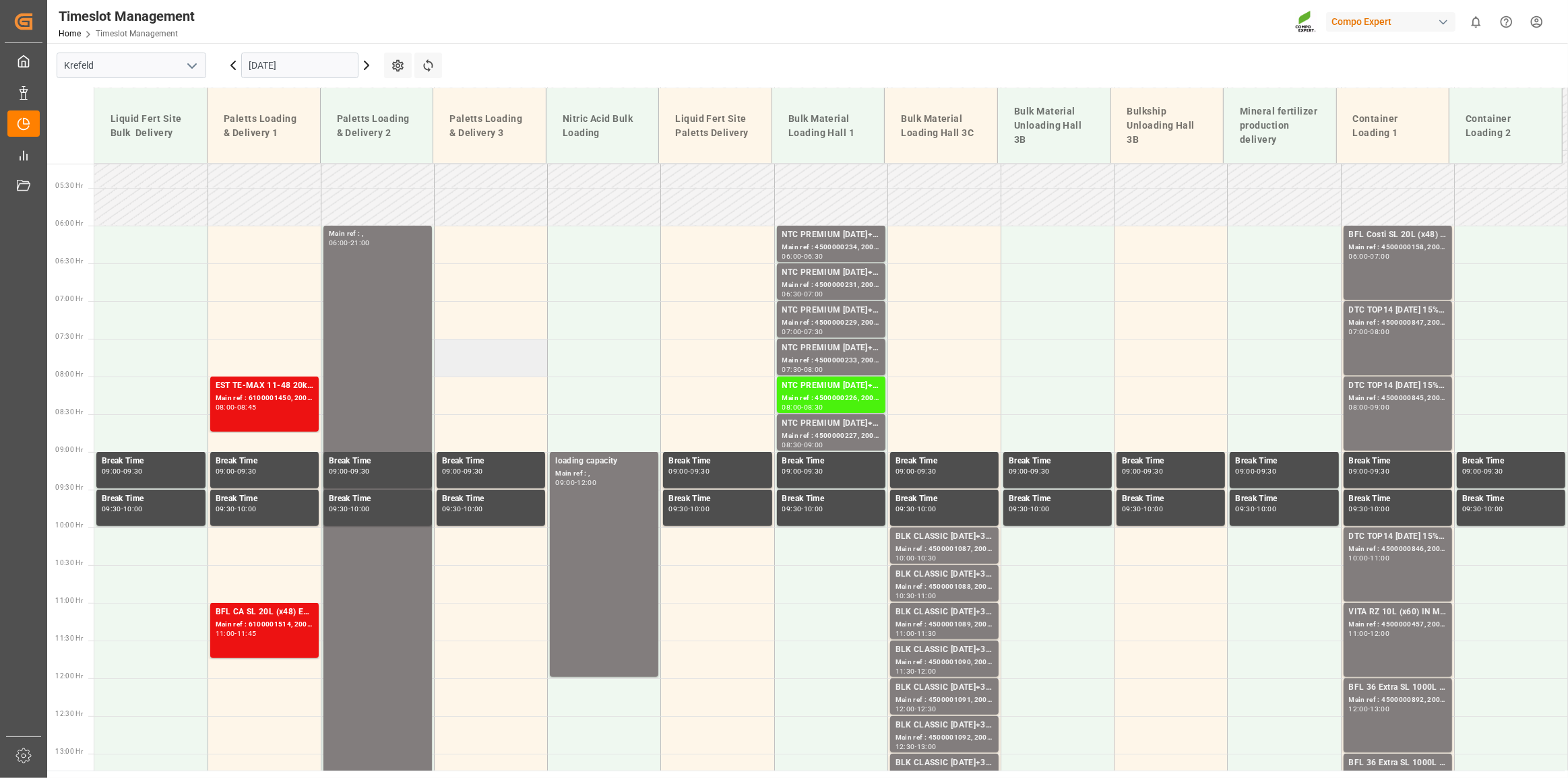
scroll to position [452, 0]
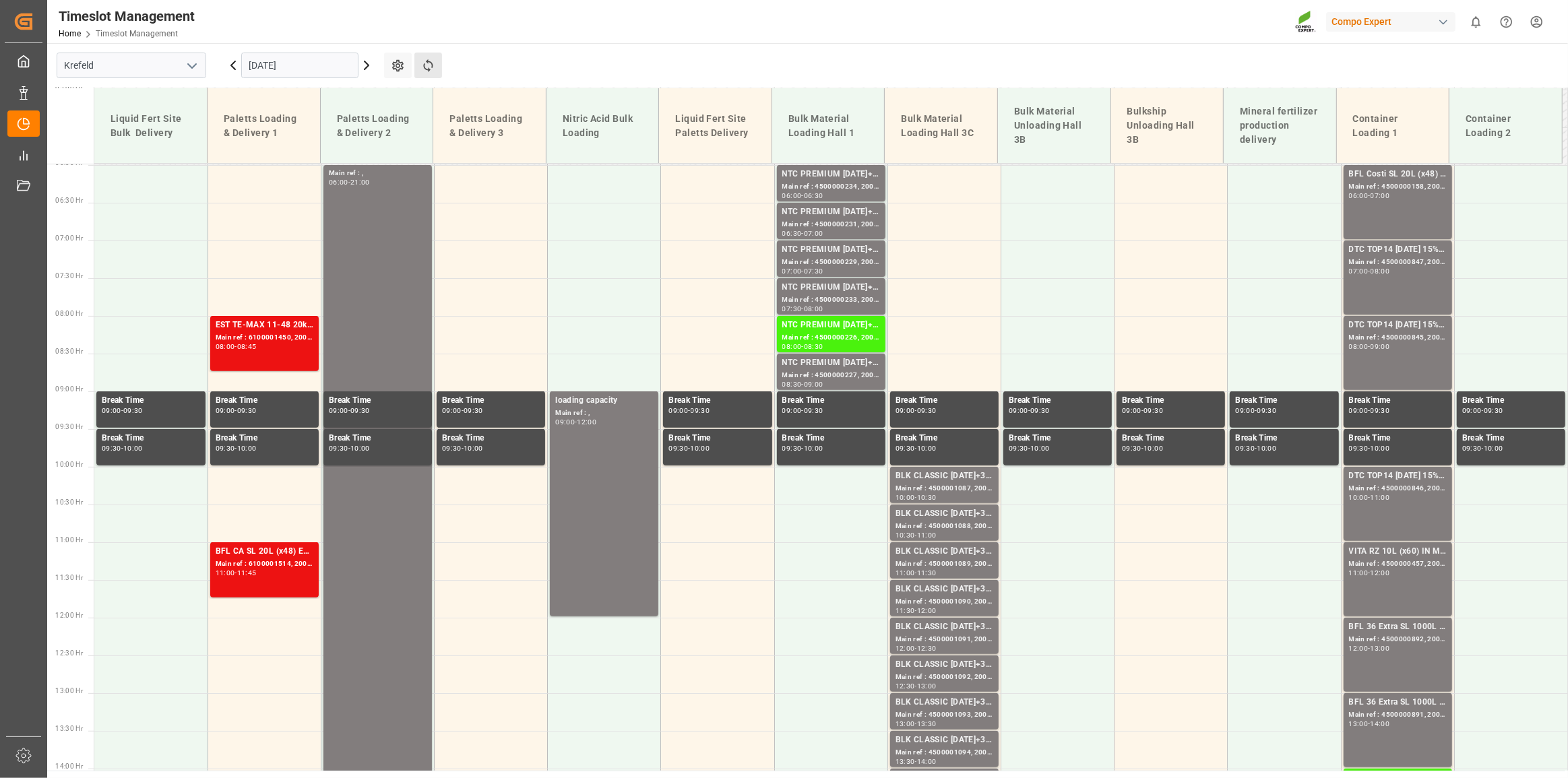
click at [435, 60] on button "Refresh Time Slots" at bounding box center [428, 65] width 27 height 26
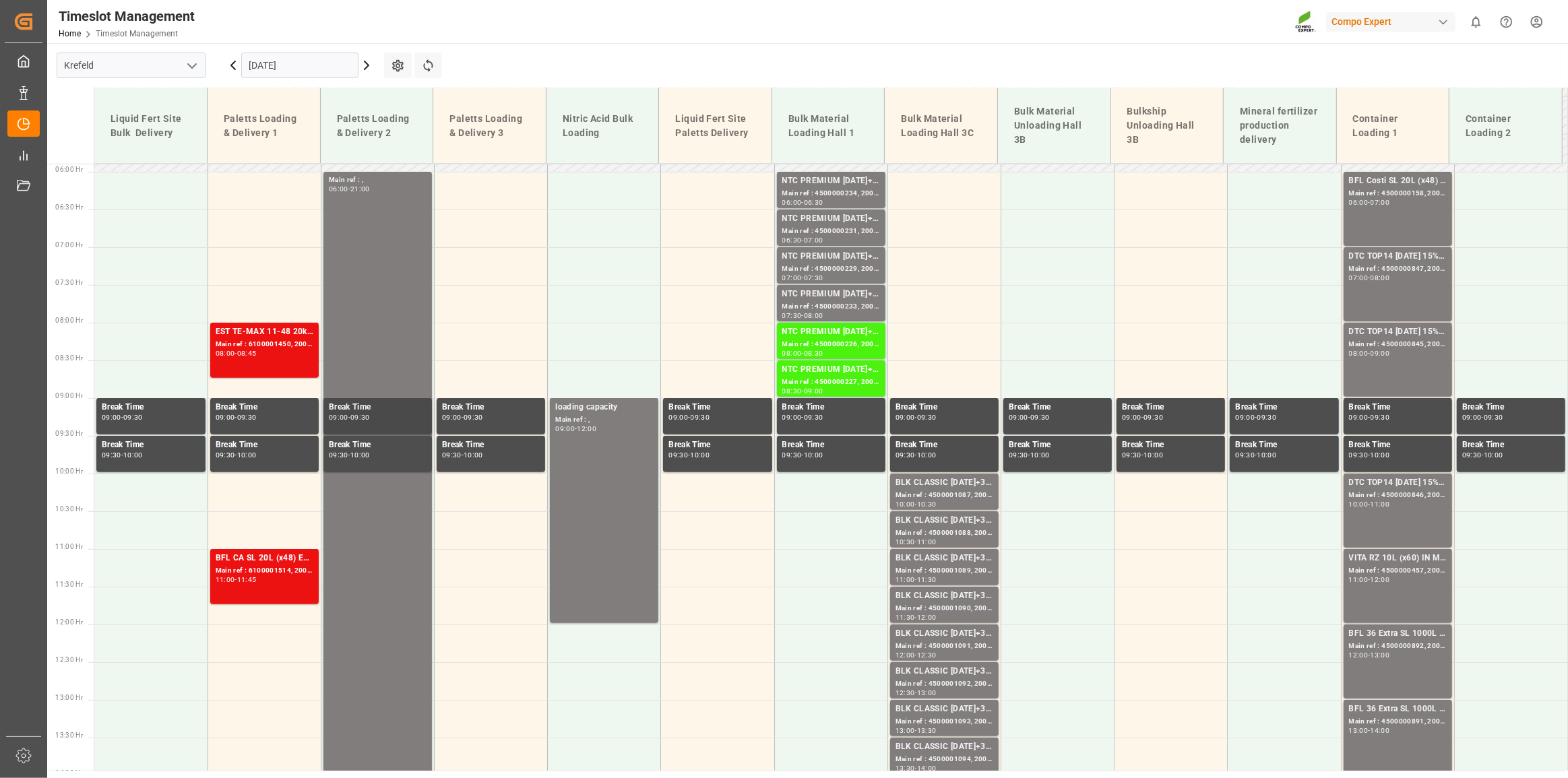
scroll to position [464, 0]
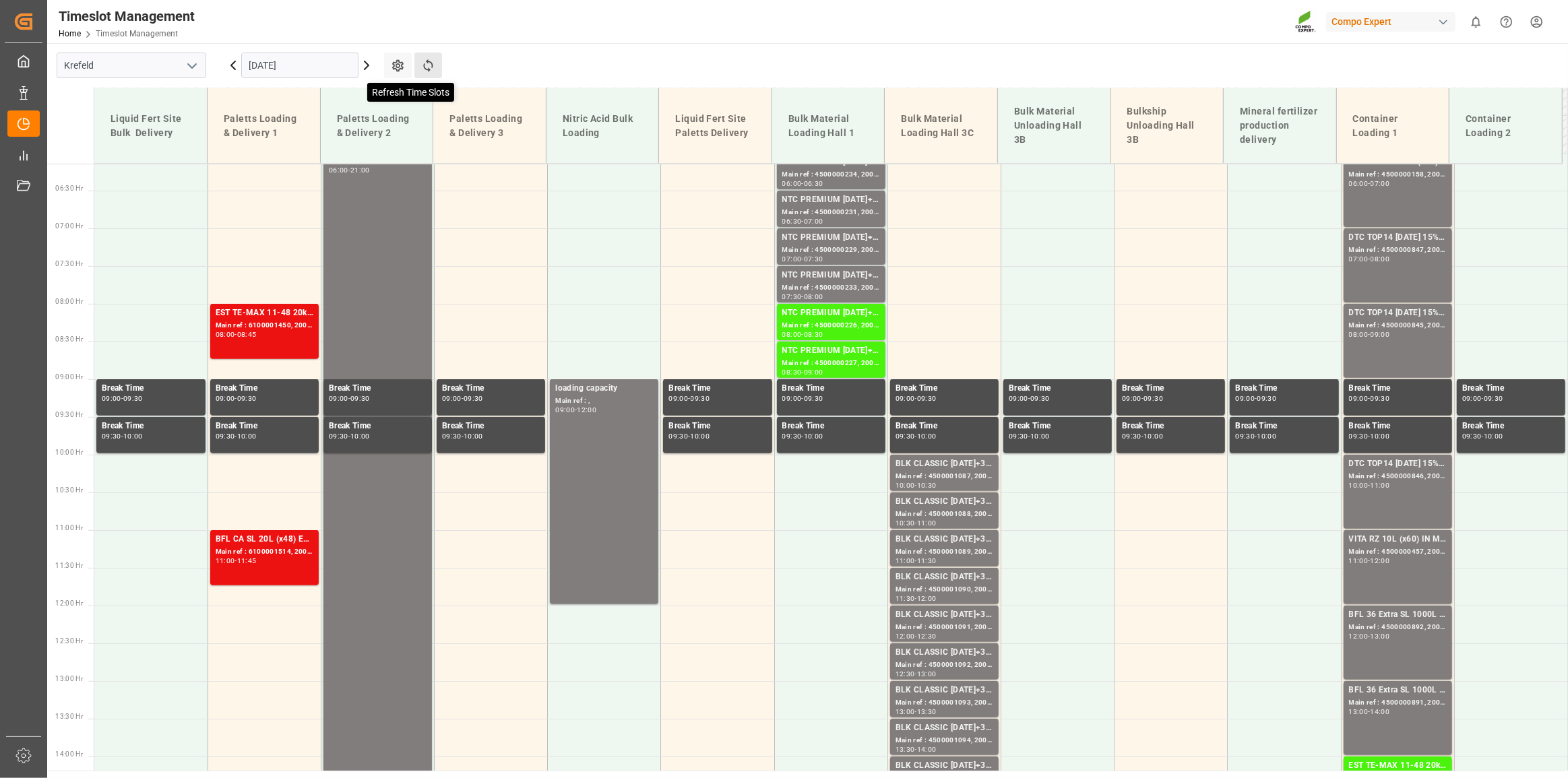
click at [421, 67] on icon at bounding box center [429, 66] width 14 height 14
